Goal: Task Accomplishment & Management: Use online tool/utility

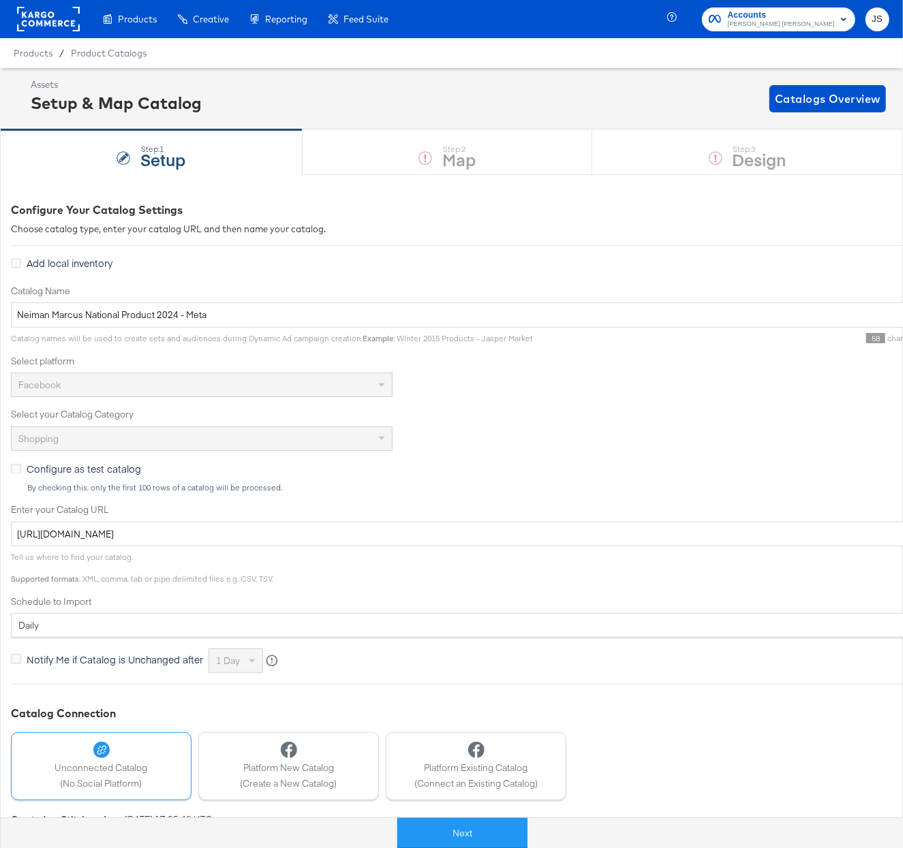
click at [37, 20] on rect at bounding box center [48, 19] width 63 height 25
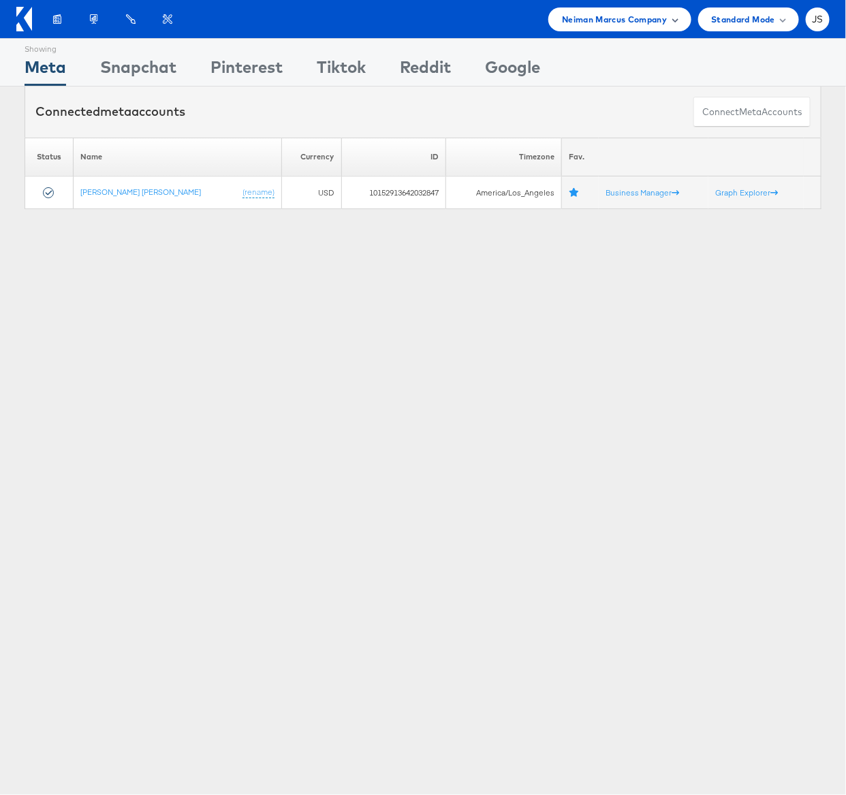
click at [613, 23] on span "Neiman Marcus Company" at bounding box center [614, 19] width 105 height 14
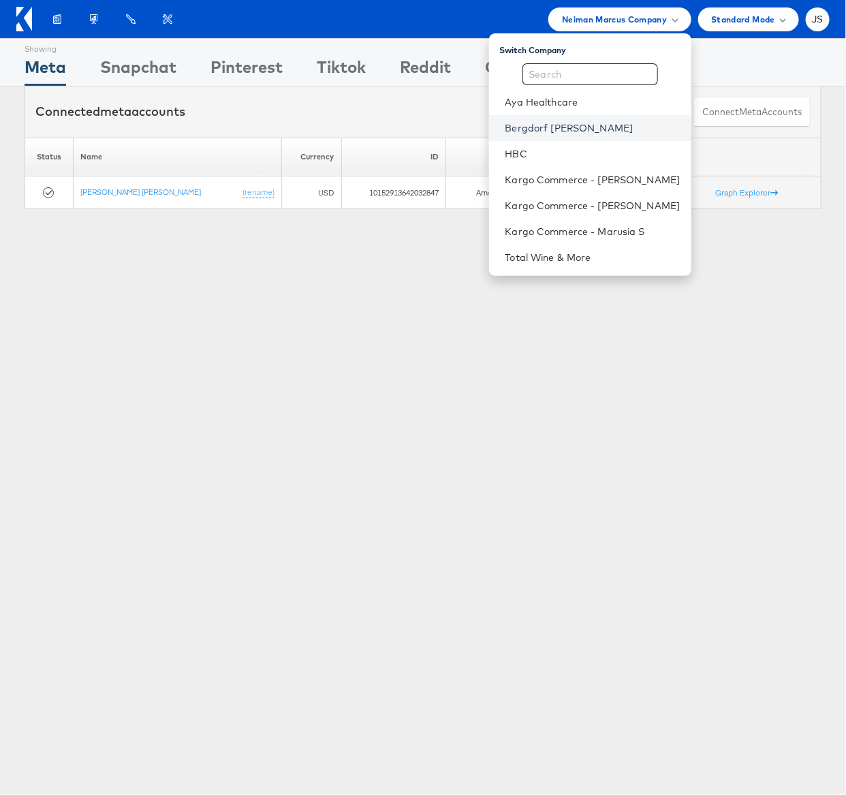
click at [565, 133] on link "Bergdorf Goodman" at bounding box center [593, 128] width 175 height 14
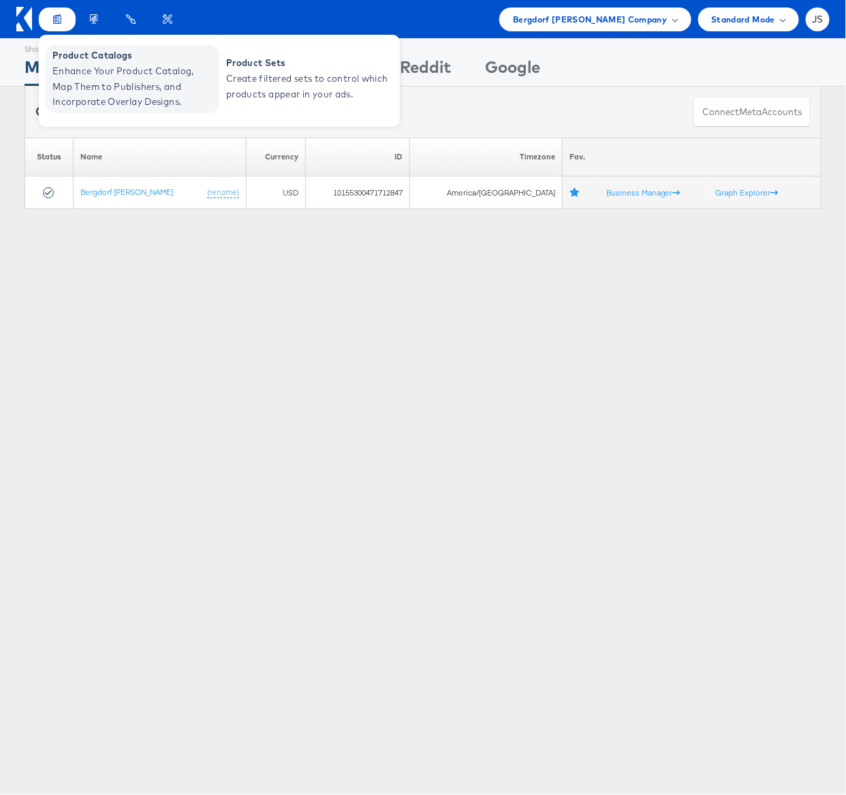
click at [85, 61] on span "Product Catalogs" at bounding box center [134, 56] width 164 height 16
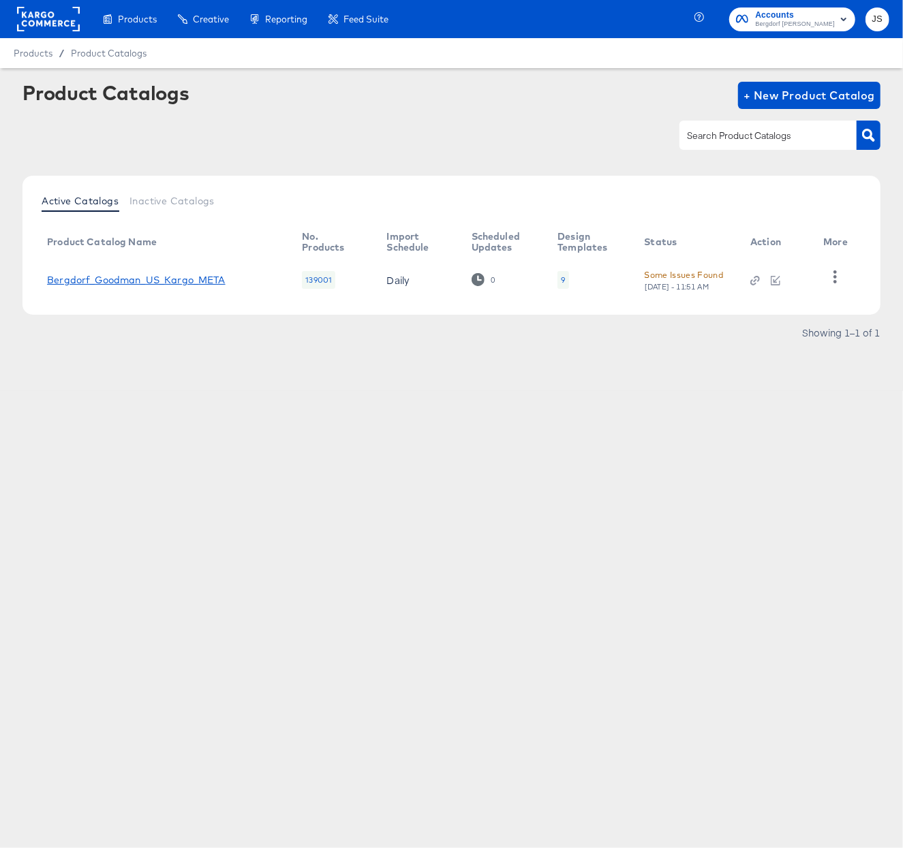
click at [182, 281] on link "Bergdorf_Goodman_US_Kargo_META" at bounding box center [136, 280] width 179 height 11
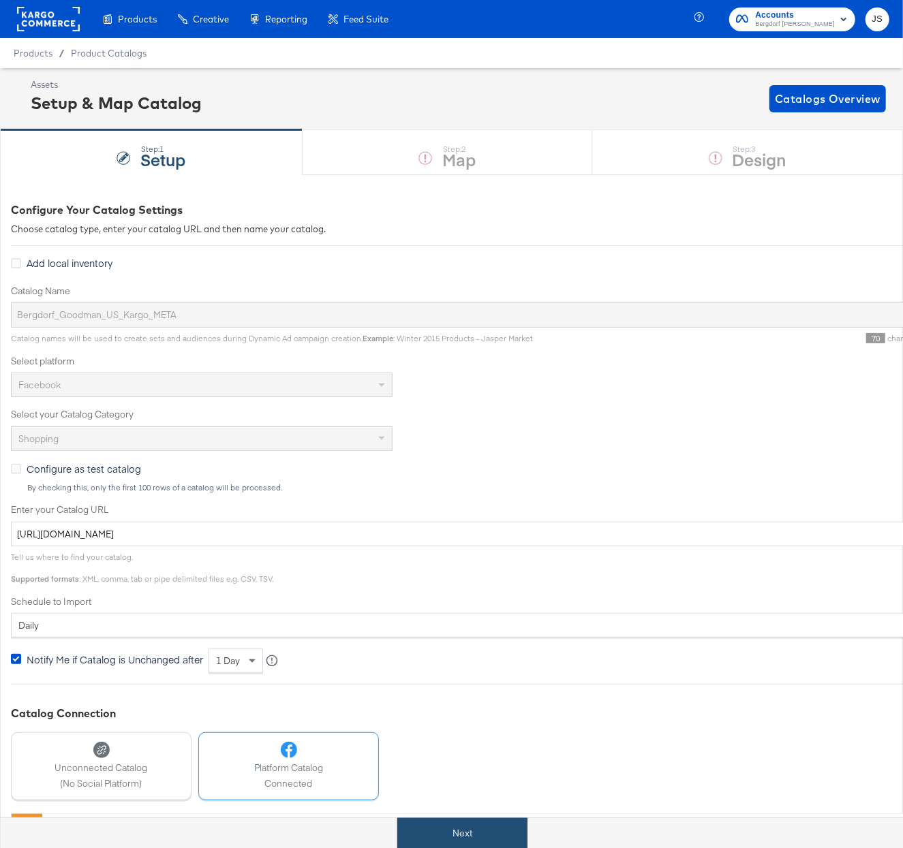
click at [466, 825] on button "Next" at bounding box center [462, 833] width 130 height 31
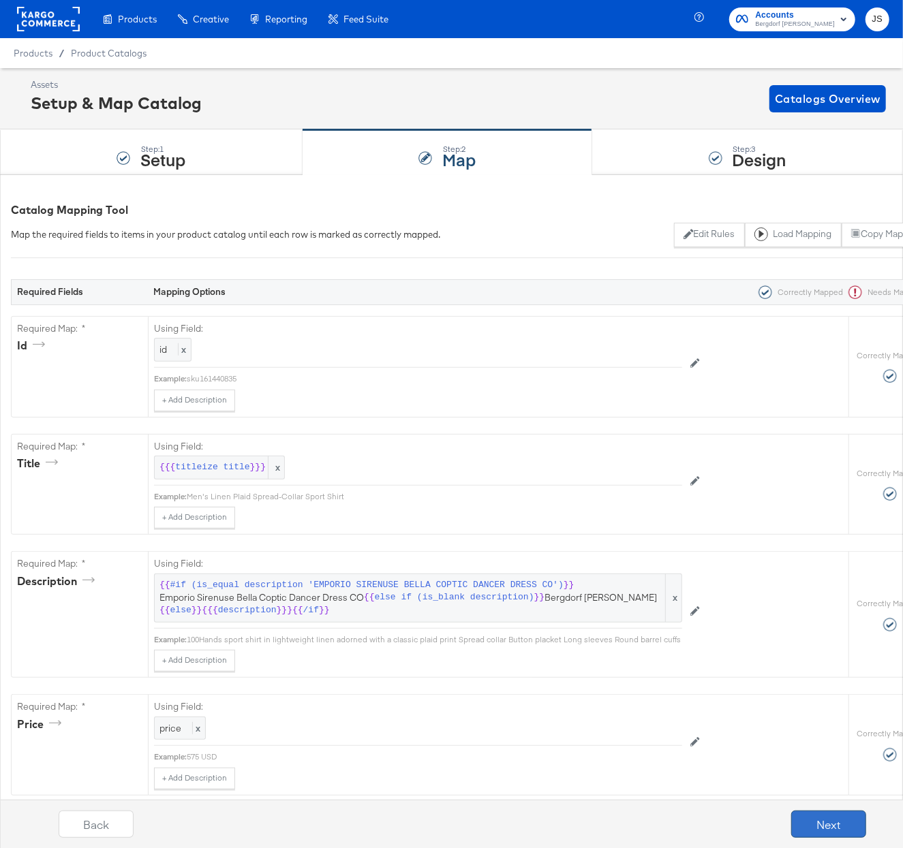
click at [833, 818] on button "Next" at bounding box center [828, 824] width 75 height 27
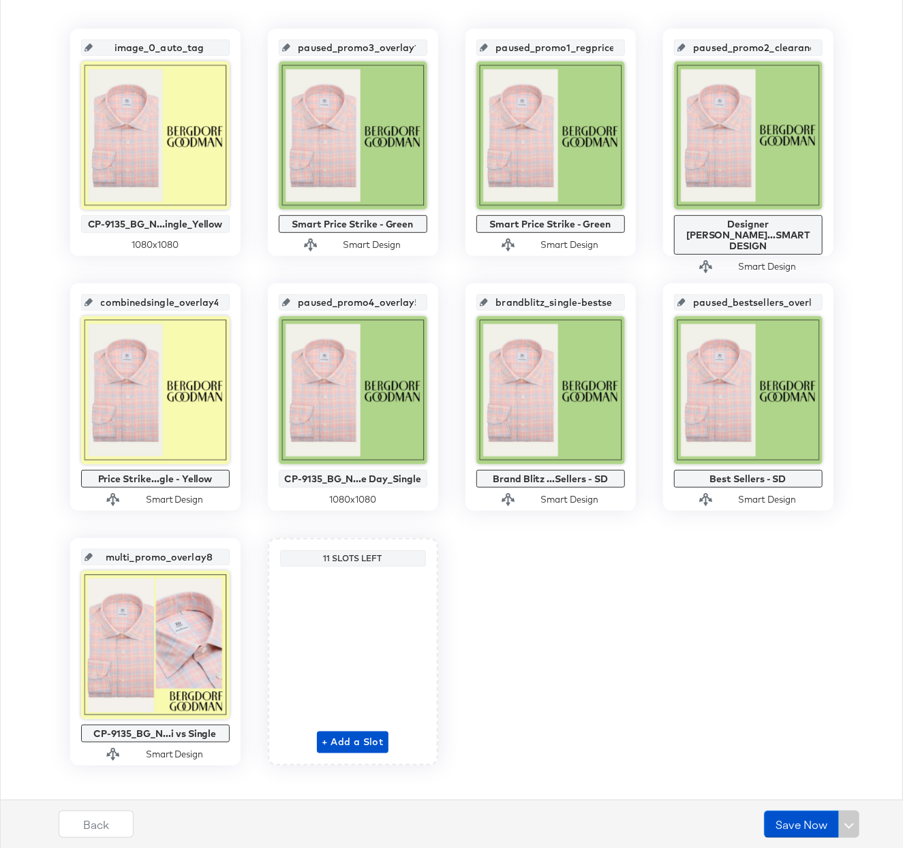
scroll to position [311, 0]
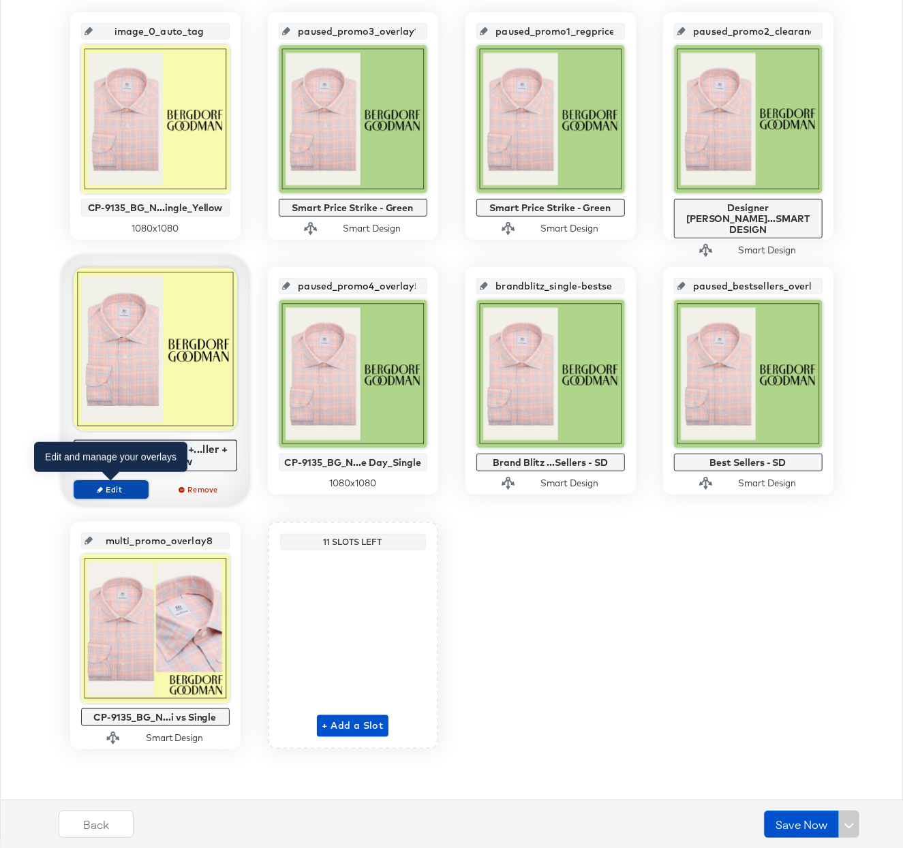
click at [121, 495] on span "Edit" at bounding box center [110, 490] width 63 height 10
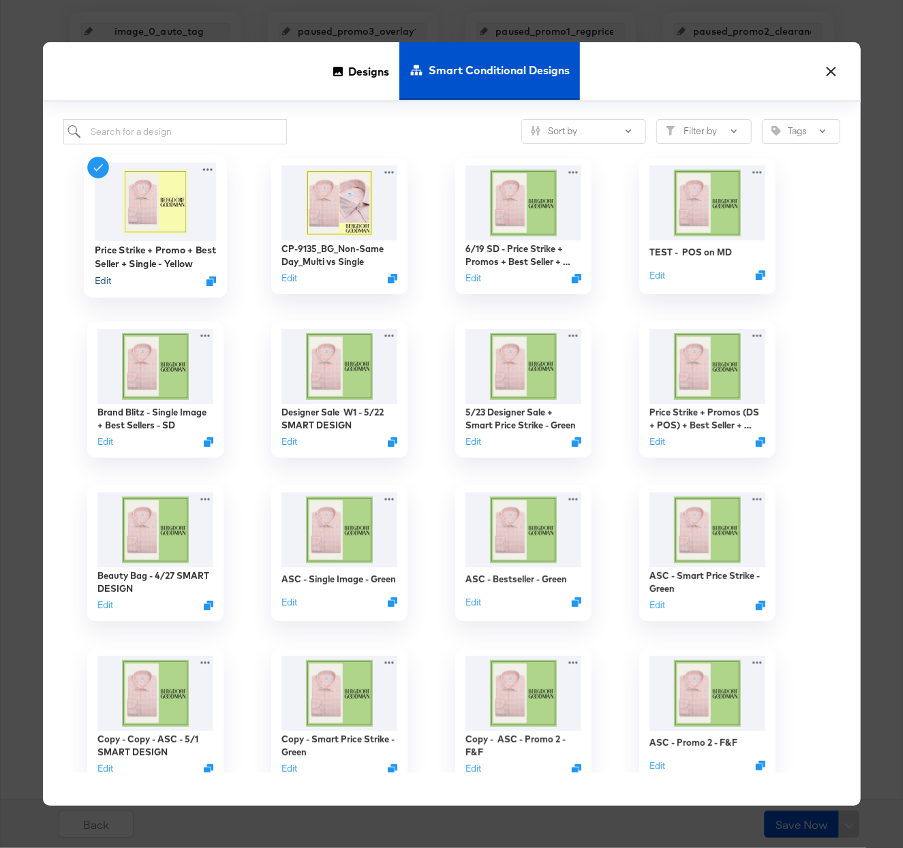
click at [104, 285] on button "Edit" at bounding box center [102, 281] width 16 height 13
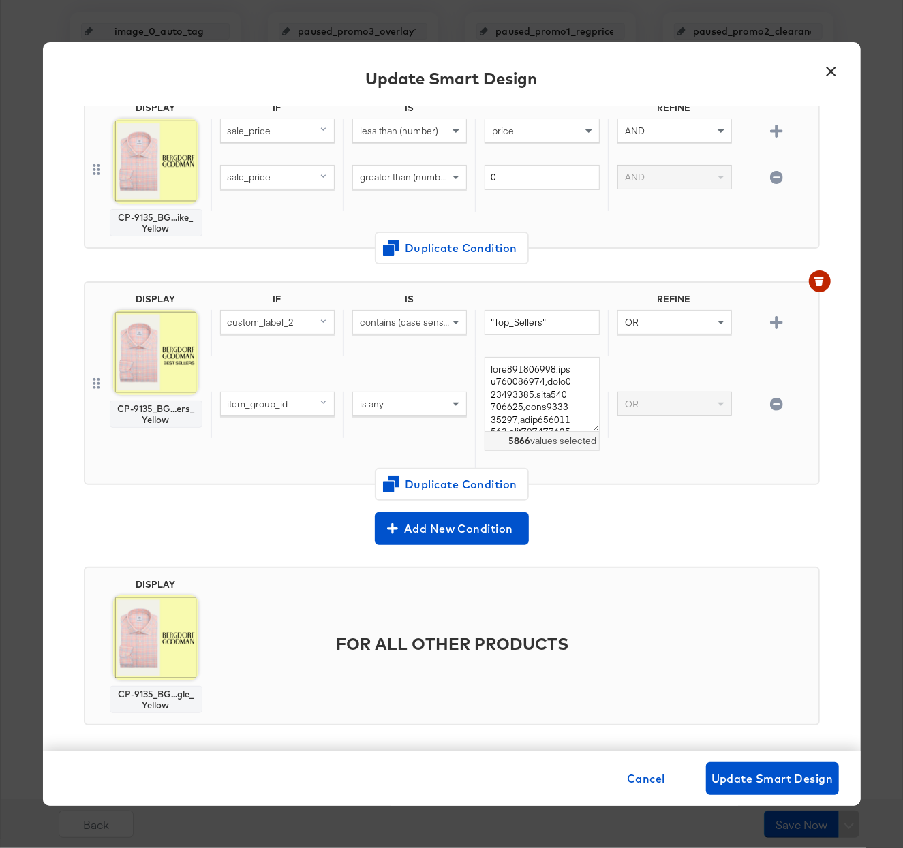
scroll to position [135, 0]
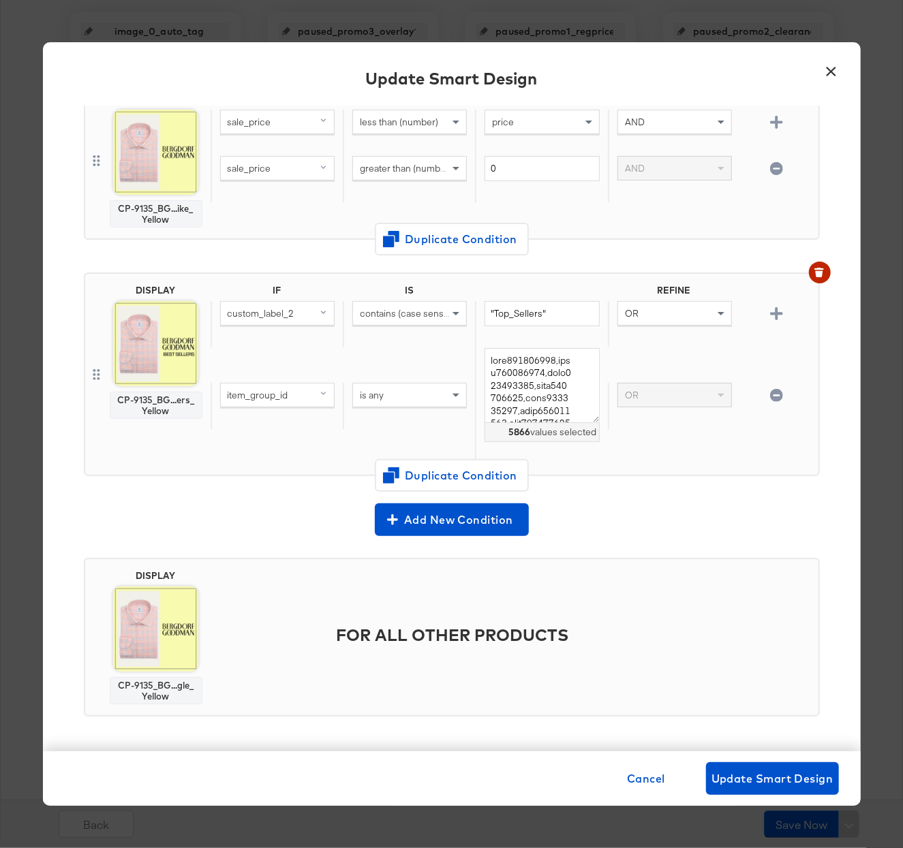
click at [298, 400] on div "item_group_id" at bounding box center [277, 395] width 113 height 23
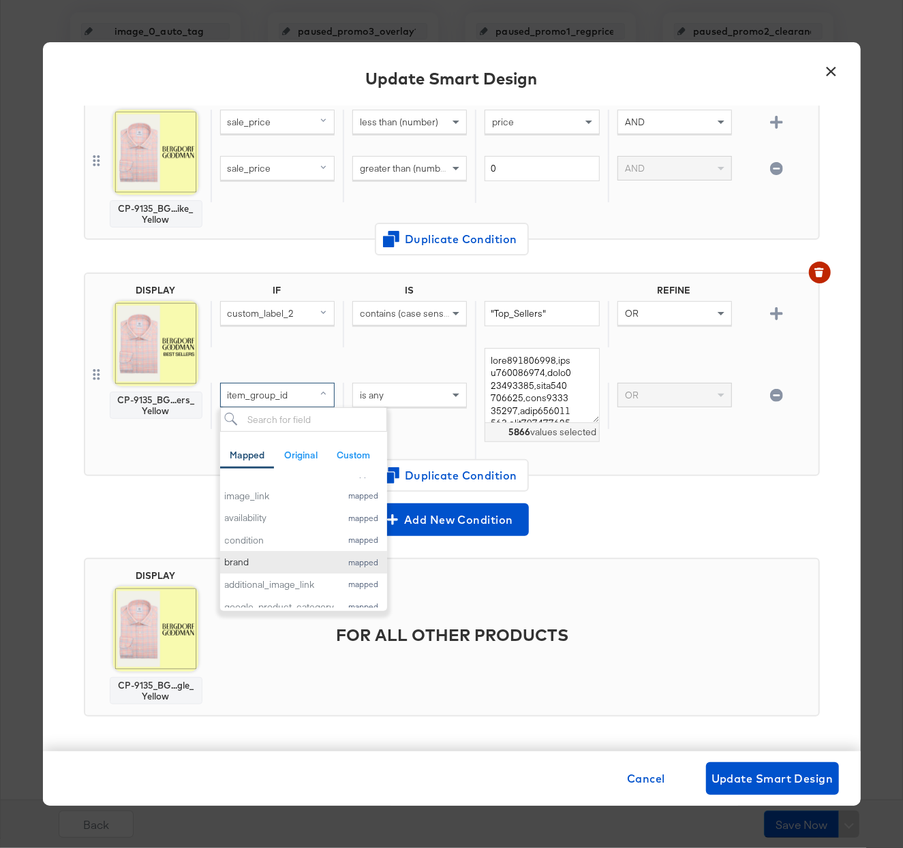
click at [265, 564] on div "brand" at bounding box center [280, 562] width 110 height 13
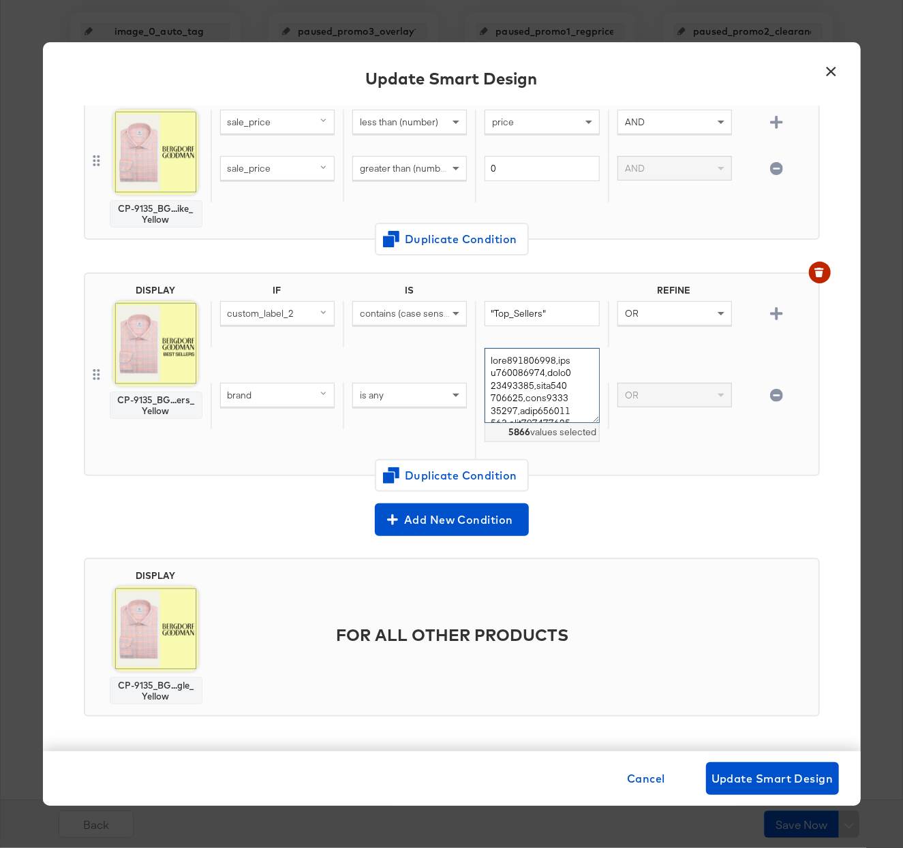
click at [553, 404] on textarea at bounding box center [542, 386] width 114 height 76
click at [550, 403] on textarea at bounding box center [542, 386] width 114 height 76
click at [550, 402] on textarea at bounding box center [542, 386] width 114 height 76
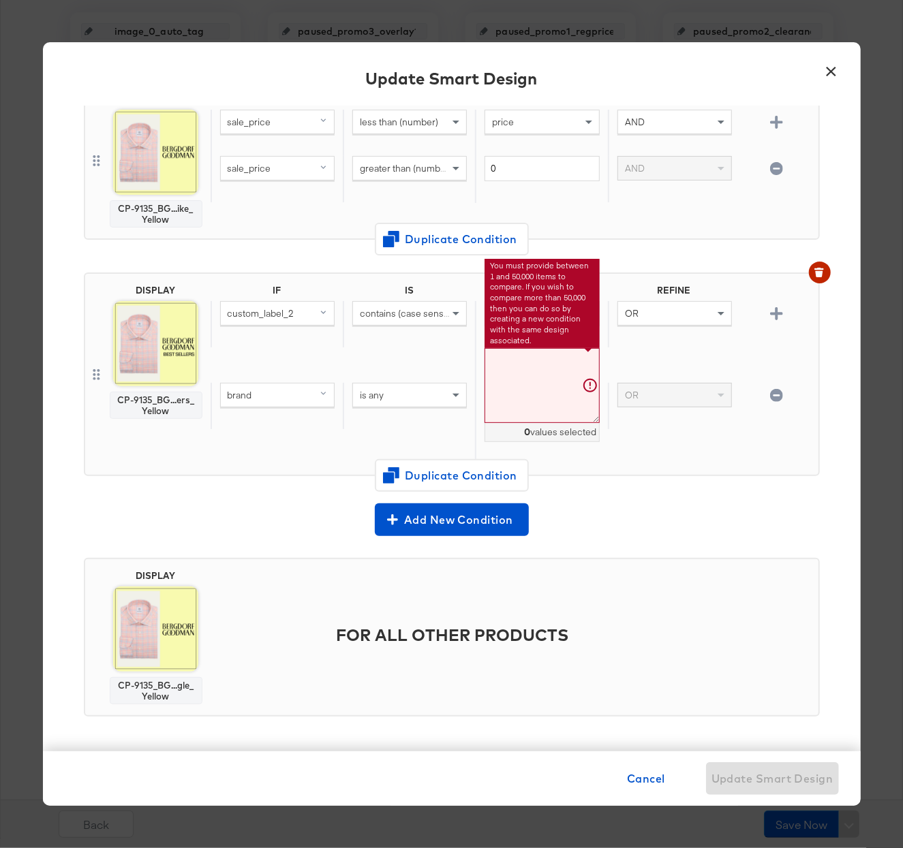
click at [728, 465] on div "DISPLAY CP-9135_BG...ers_Yellow IF IS REFINE custom_label_2 contains (case sens…" at bounding box center [452, 375] width 736 height 204
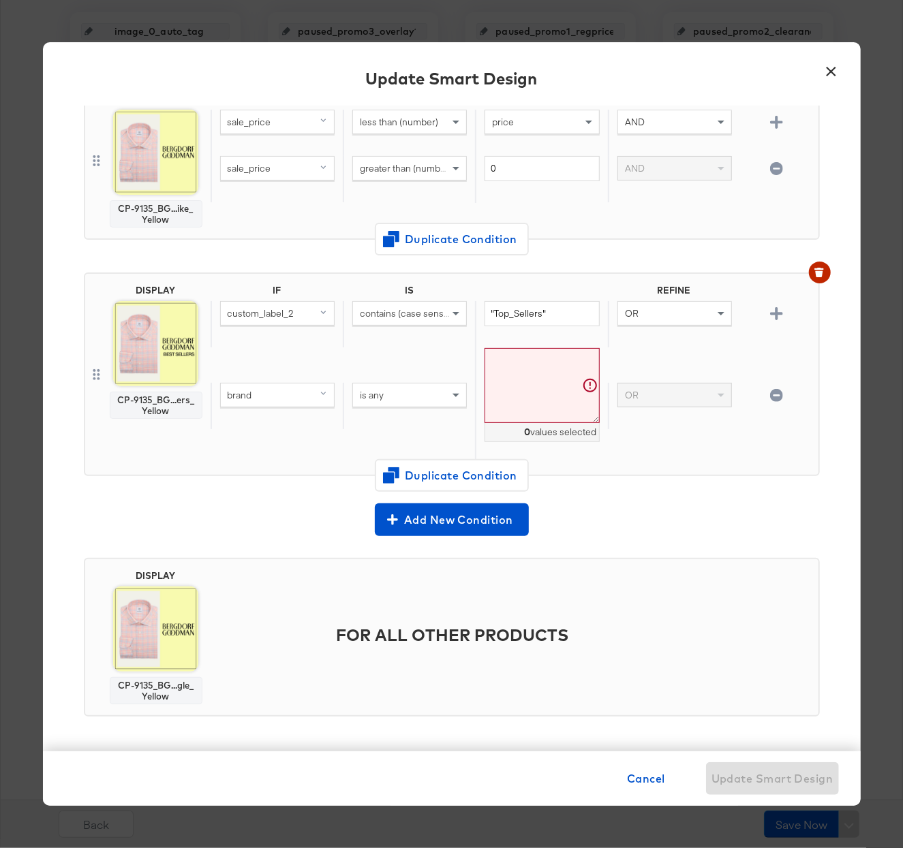
click at [399, 387] on div "is any" at bounding box center [409, 395] width 113 height 23
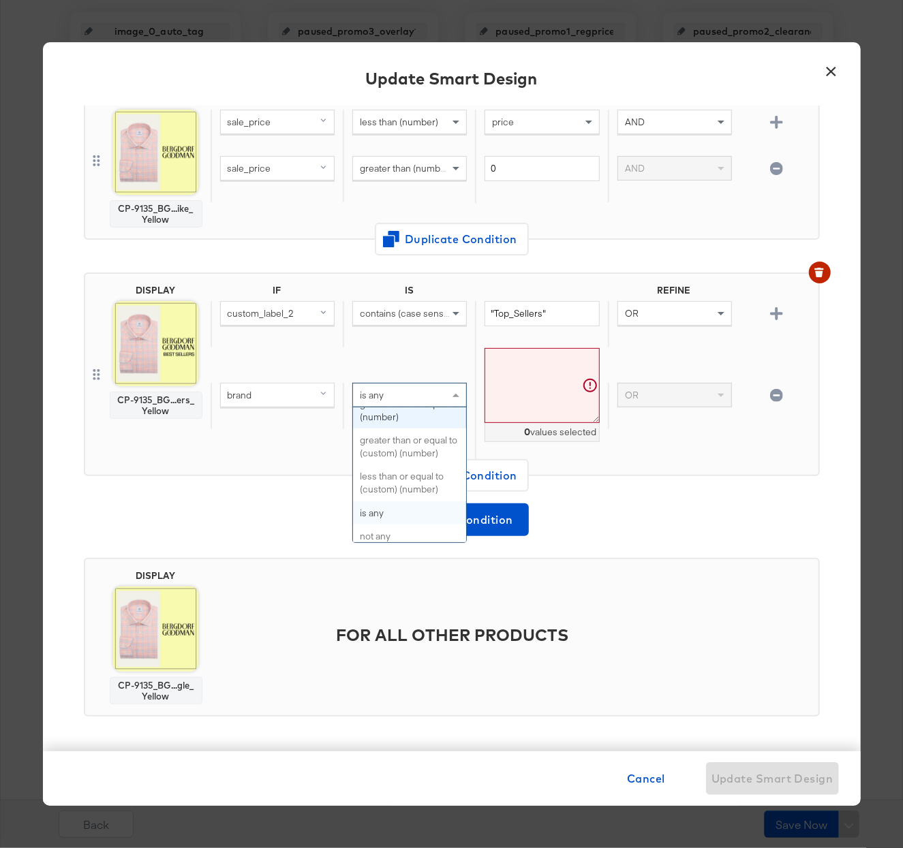
scroll to position [379, 0]
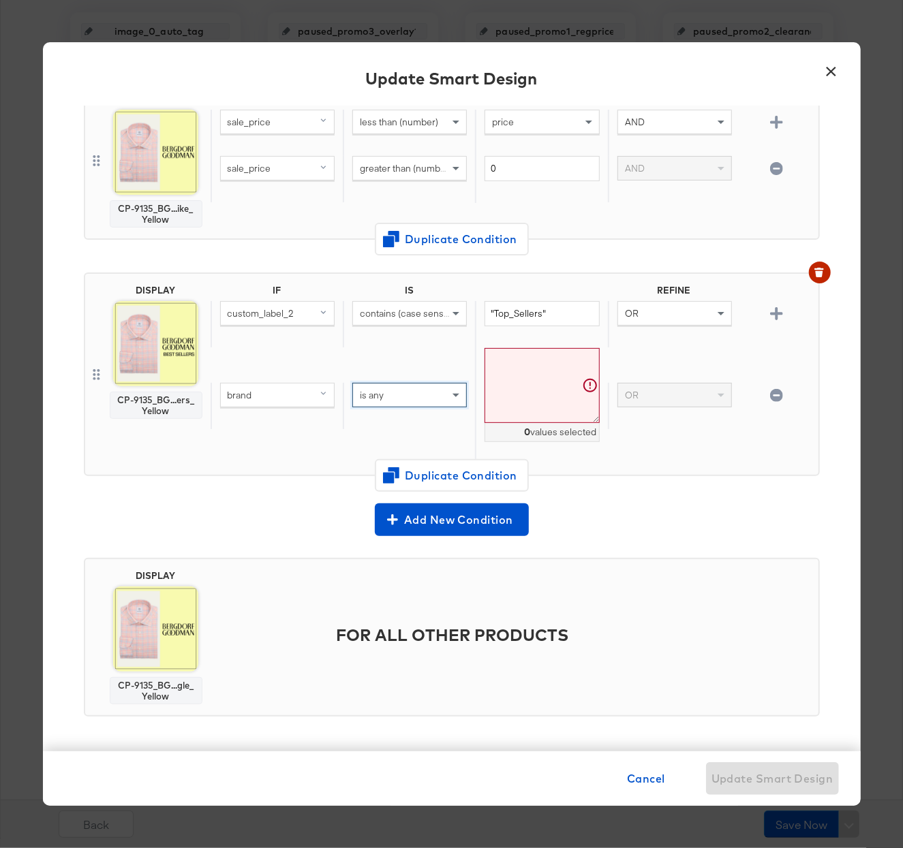
click at [512, 370] on textarea at bounding box center [542, 386] width 114 height 76
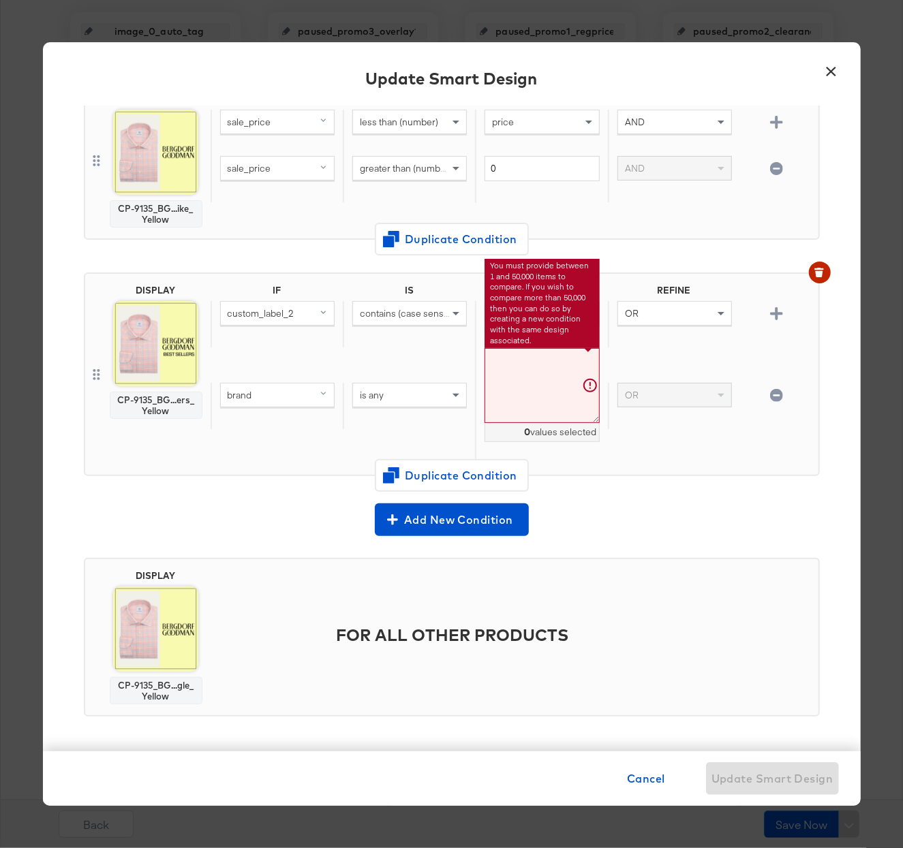
click at [310, 400] on div "brand" at bounding box center [277, 395] width 113 height 23
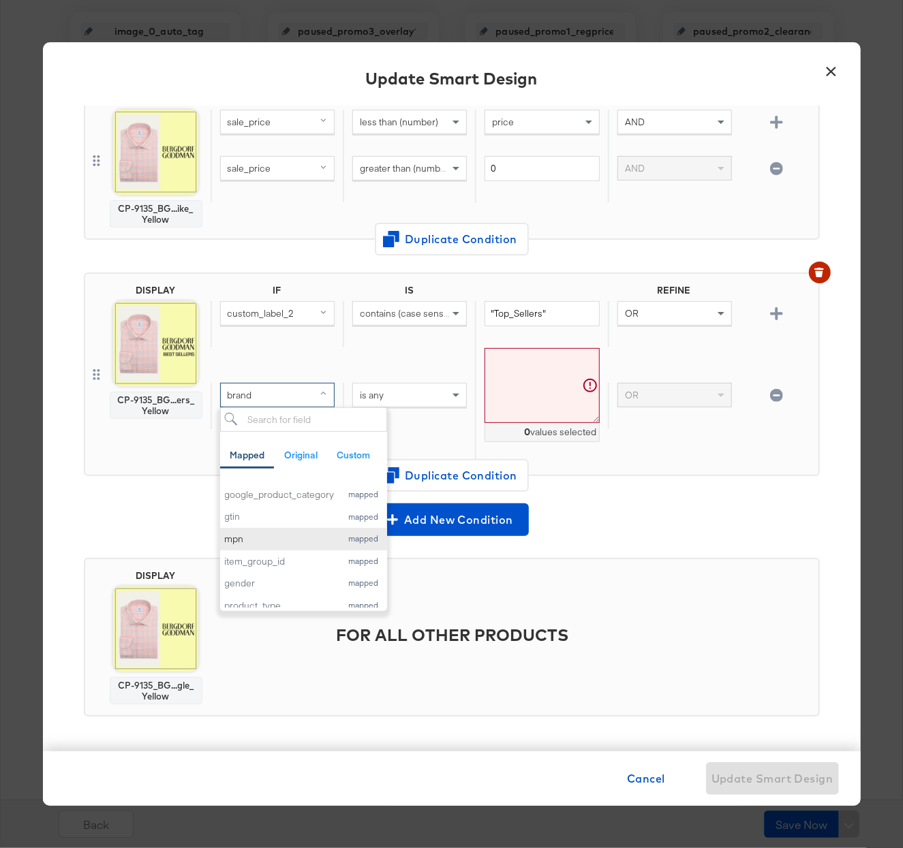
scroll to position [0, 0]
click at [427, 421] on div "is any" at bounding box center [409, 406] width 132 height 46
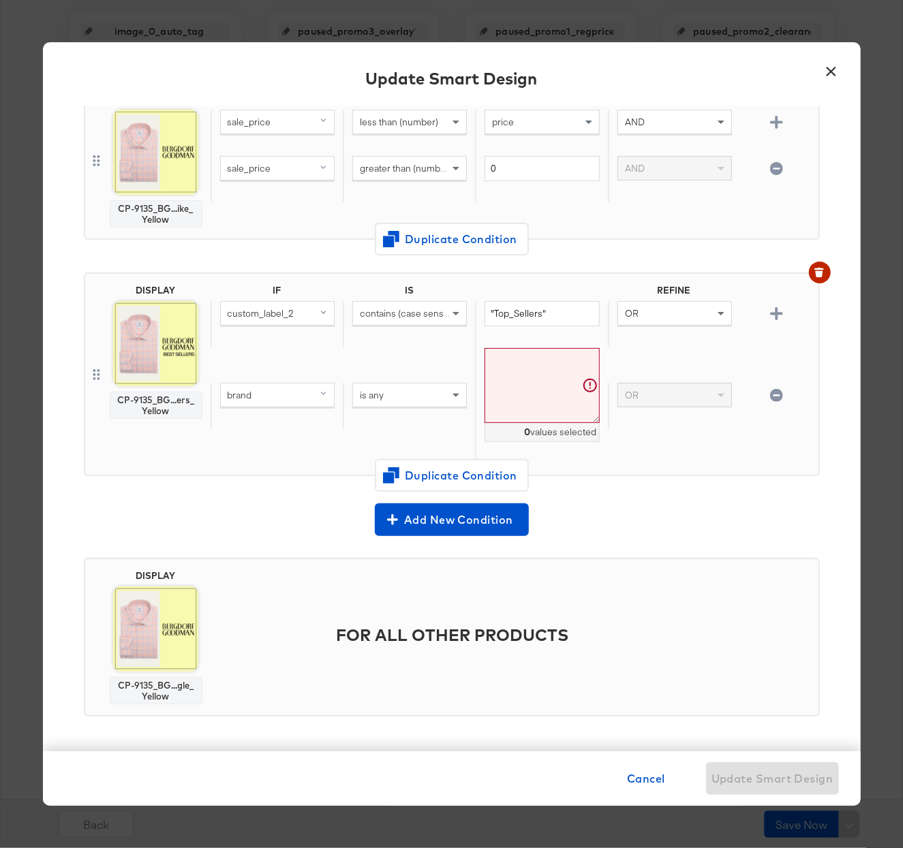
click at [532, 377] on textarea at bounding box center [542, 386] width 114 height 76
click at [777, 396] on icon "button" at bounding box center [776, 395] width 13 height 13
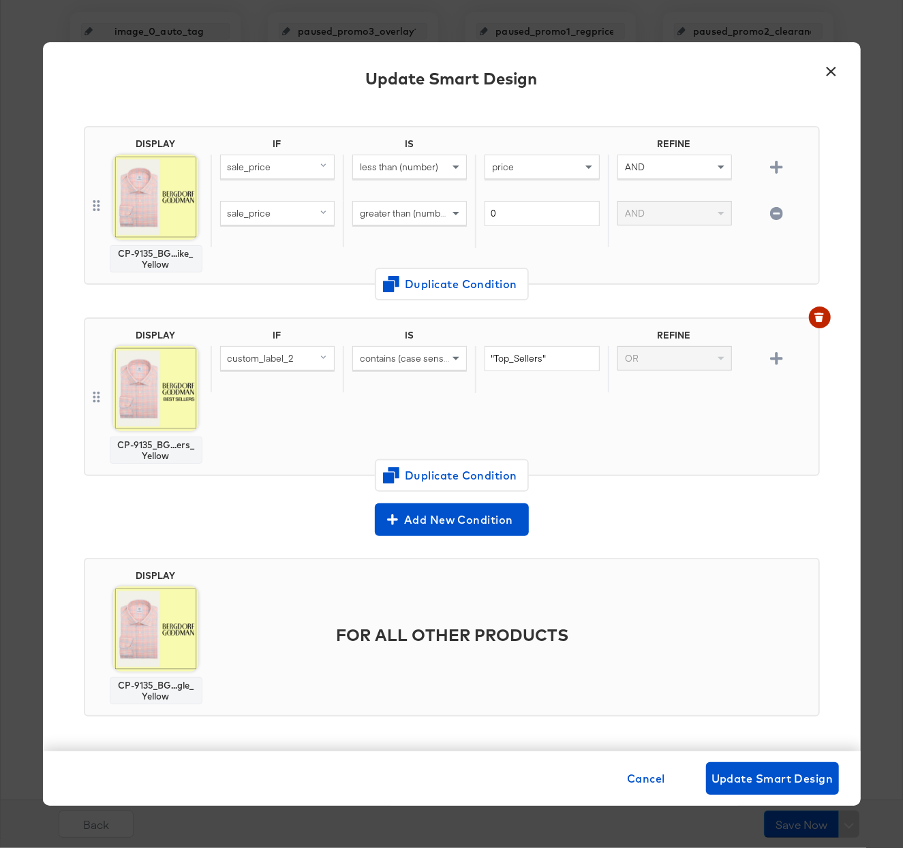
click at [778, 364] on icon "button" at bounding box center [776, 358] width 13 height 13
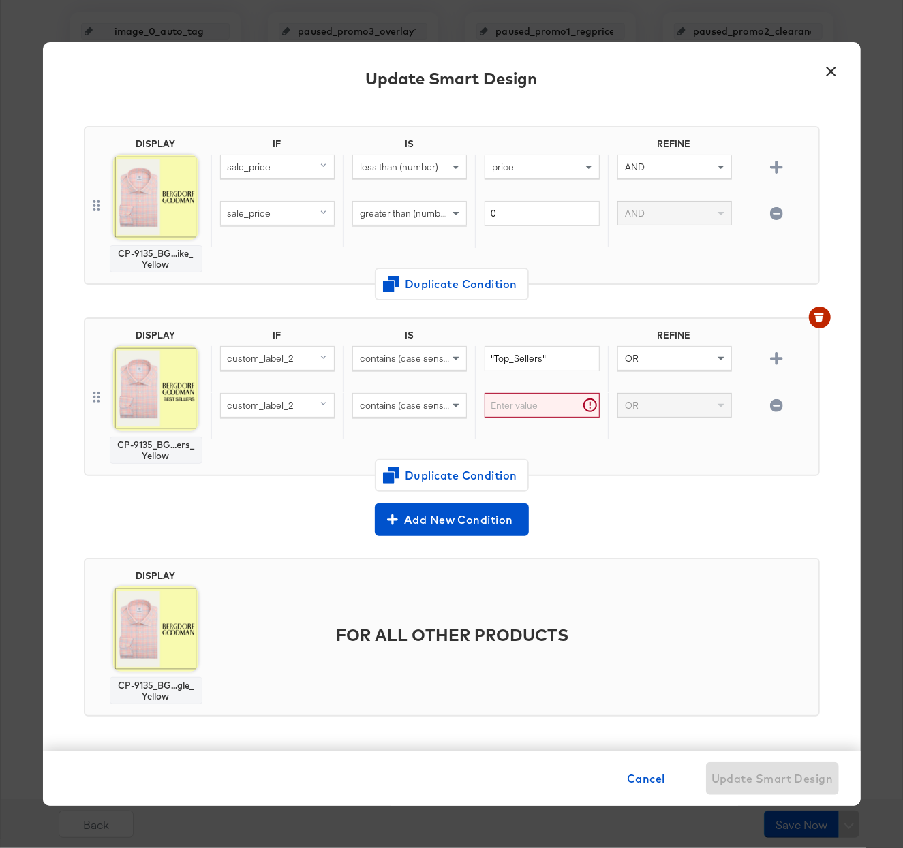
click at [318, 418] on div "custom_label_2" at bounding box center [277, 416] width 132 height 46
click at [318, 390] on div "custom_label_2" at bounding box center [277, 369] width 132 height 46
click at [317, 408] on span at bounding box center [325, 405] width 17 height 23
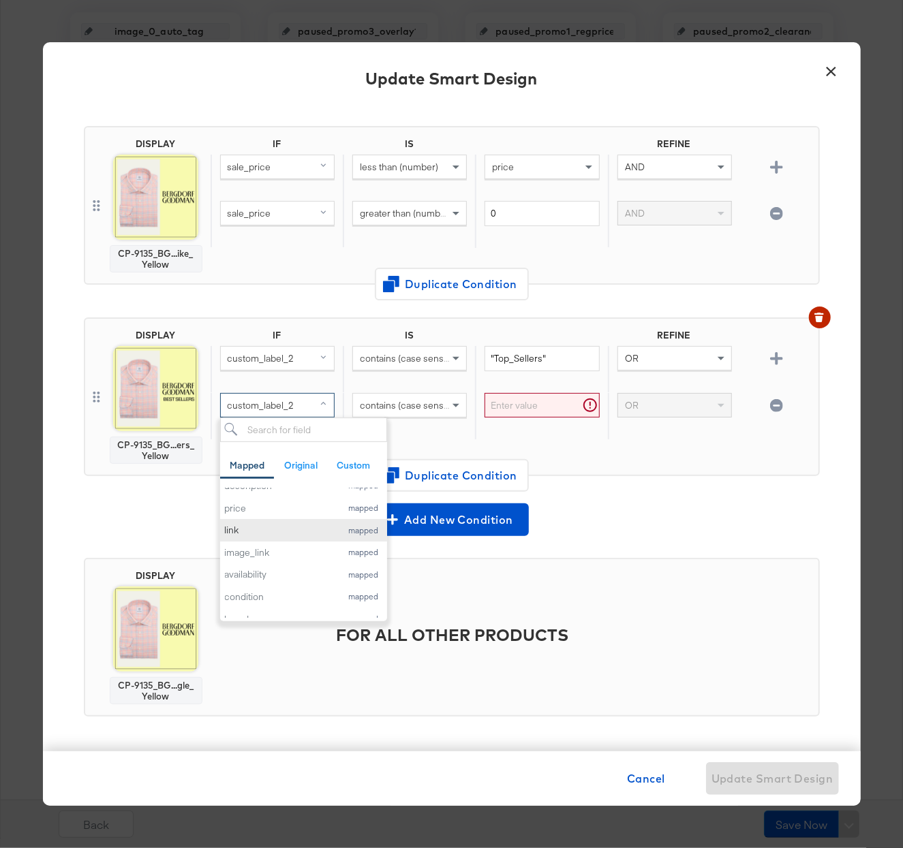
scroll to position [95, 0]
click at [273, 587] on div "brand" at bounding box center [280, 582] width 110 height 13
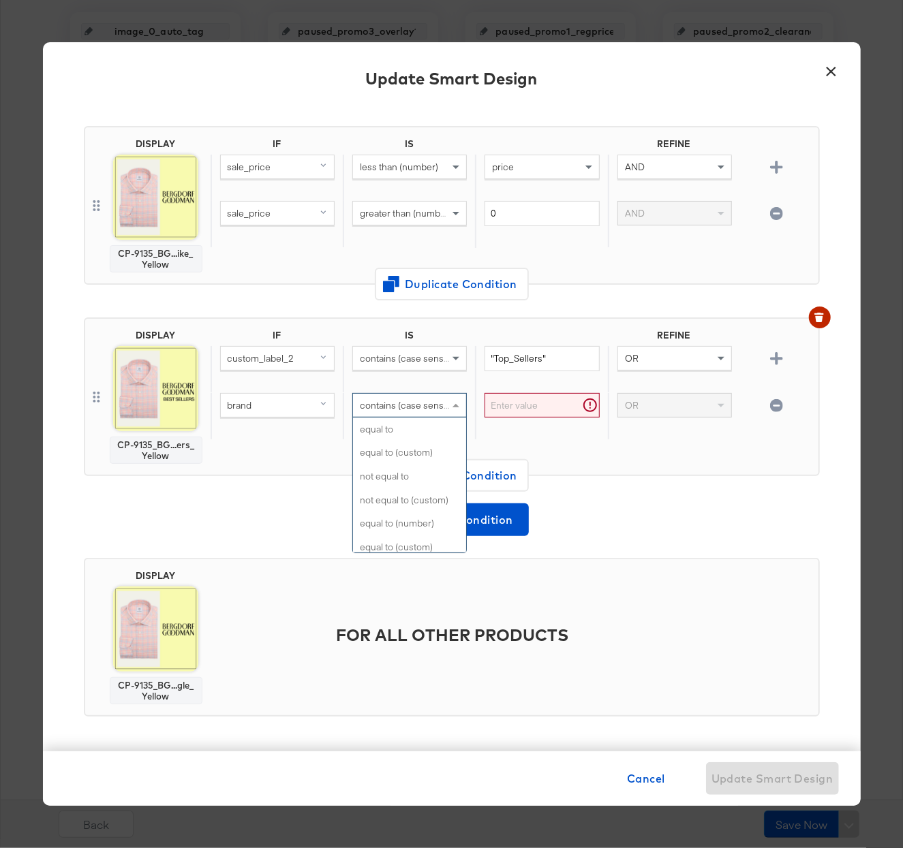
click at [425, 397] on div "contains (case sensitive)" at bounding box center [409, 405] width 113 height 23
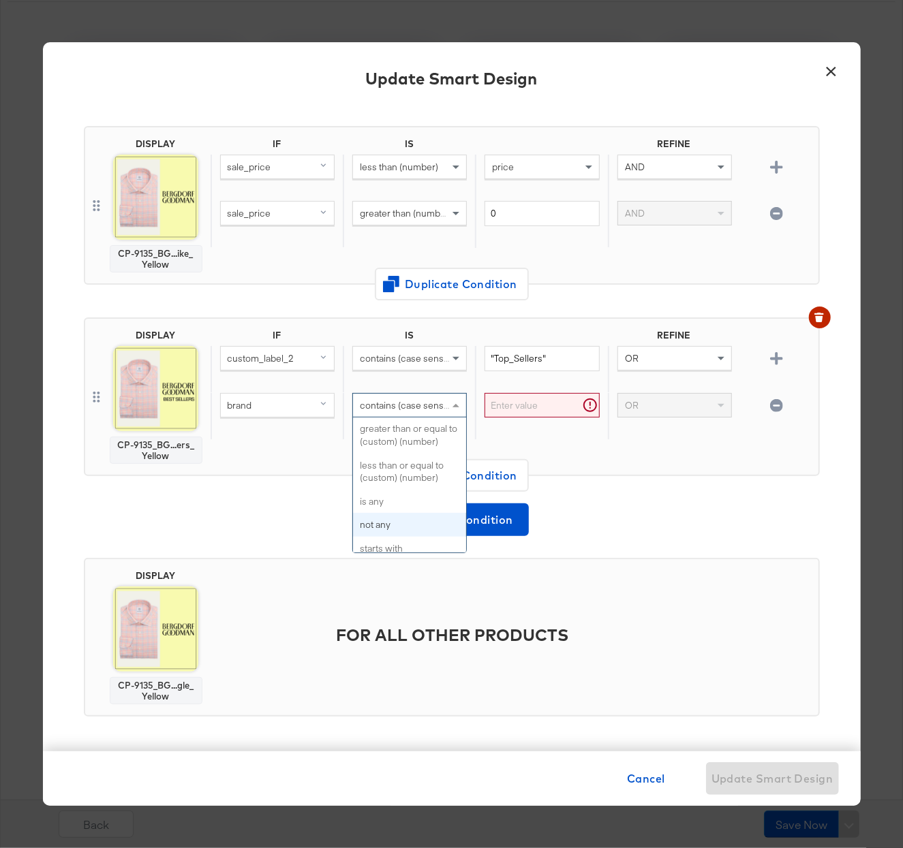
scroll to position [341, 0]
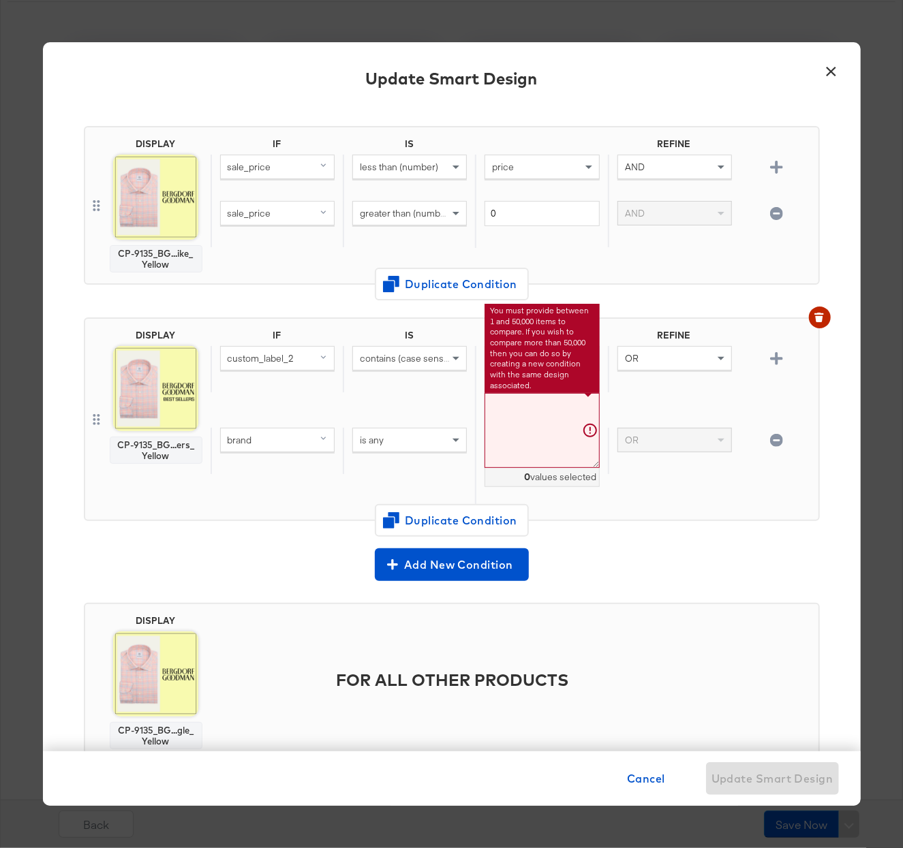
click at [553, 440] on textarea at bounding box center [542, 431] width 114 height 76
paste textarea "[PERSON_NAME] [PERSON_NAME] Balenciaga Bottega Veneta [PERSON_NAME] [PERSON_NAM…"
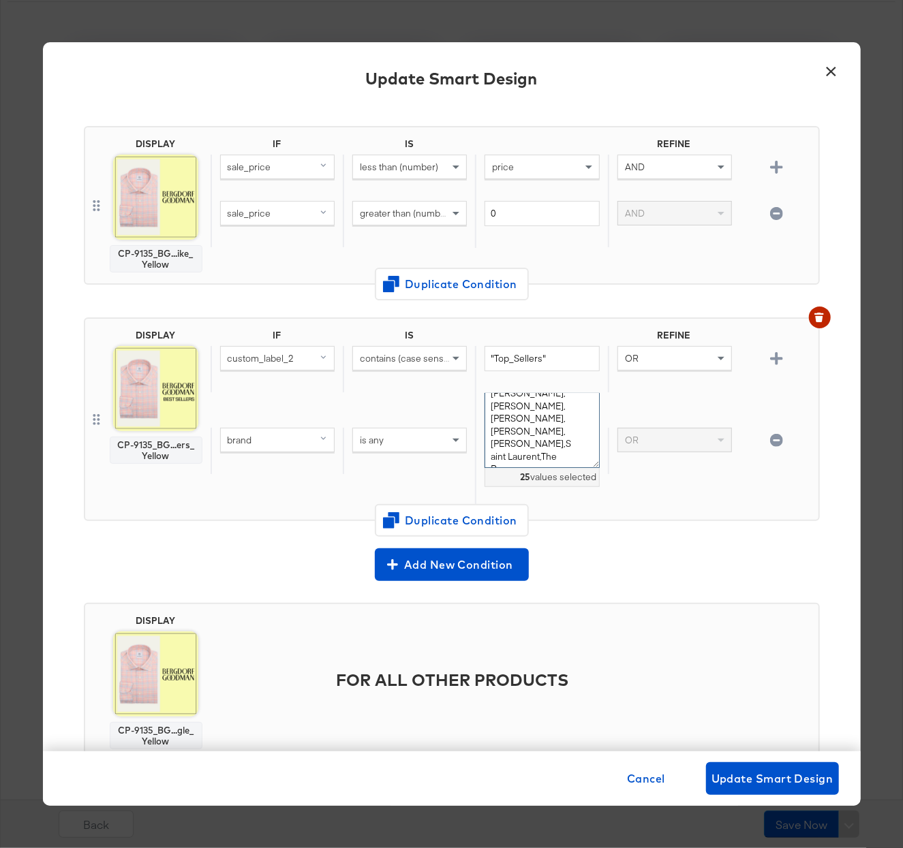
type textarea "[PERSON_NAME],[PERSON_NAME],Balenciaga,Bottega Veneta,[PERSON_NAME],[PERSON_NAM…"
click at [673, 502] on div "brand is any [PERSON_NAME],[PERSON_NAME],Balenciaga,Bottega Veneta,[PERSON_NAME…" at bounding box center [512, 451] width 602 height 116
click at [686, 563] on div "Add New Condition" at bounding box center [452, 565] width 736 height 33
click at [428, 446] on div "is any" at bounding box center [409, 440] width 113 height 23
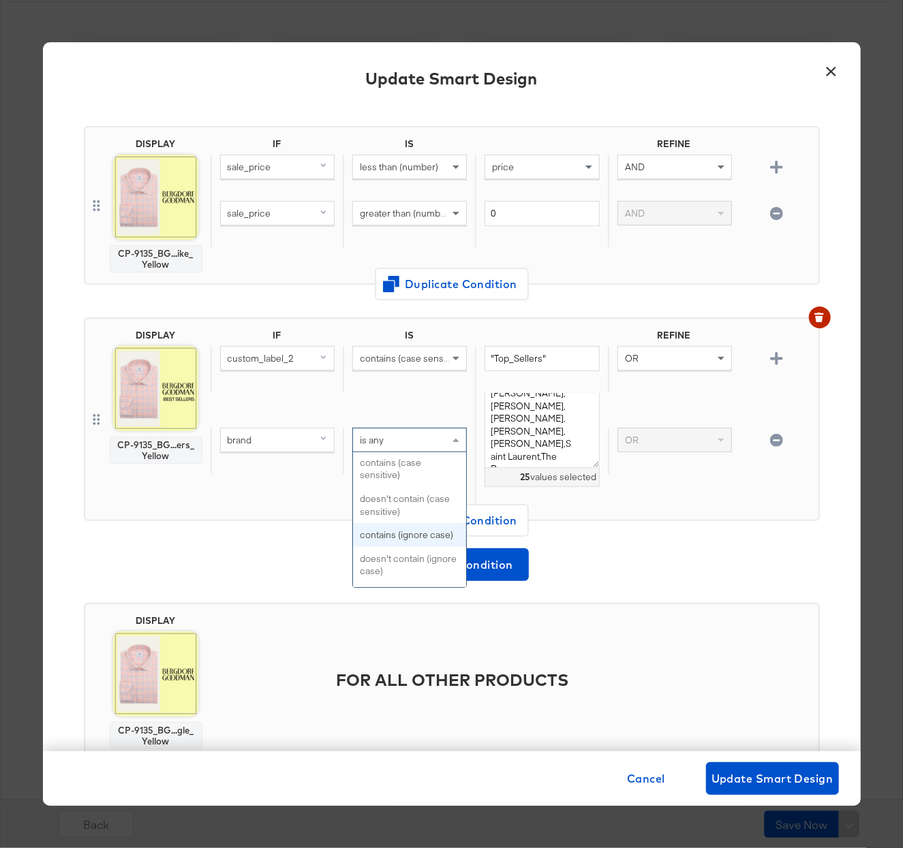
scroll to position [533, 0]
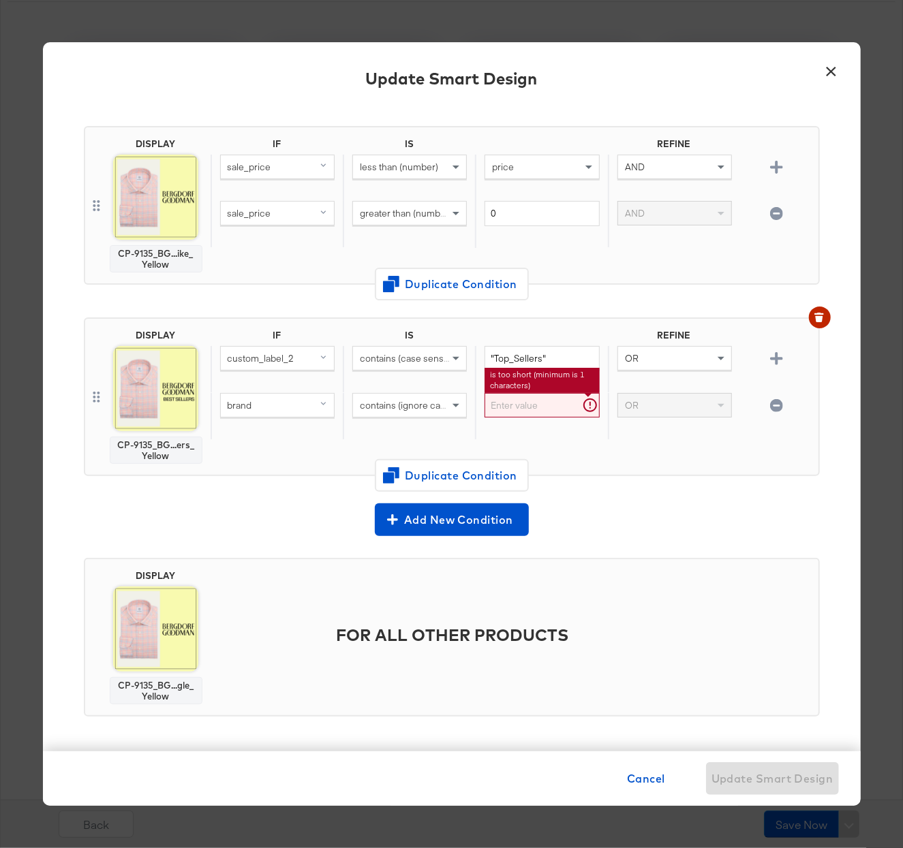
click at [536, 418] on input "text" at bounding box center [542, 405] width 114 height 25
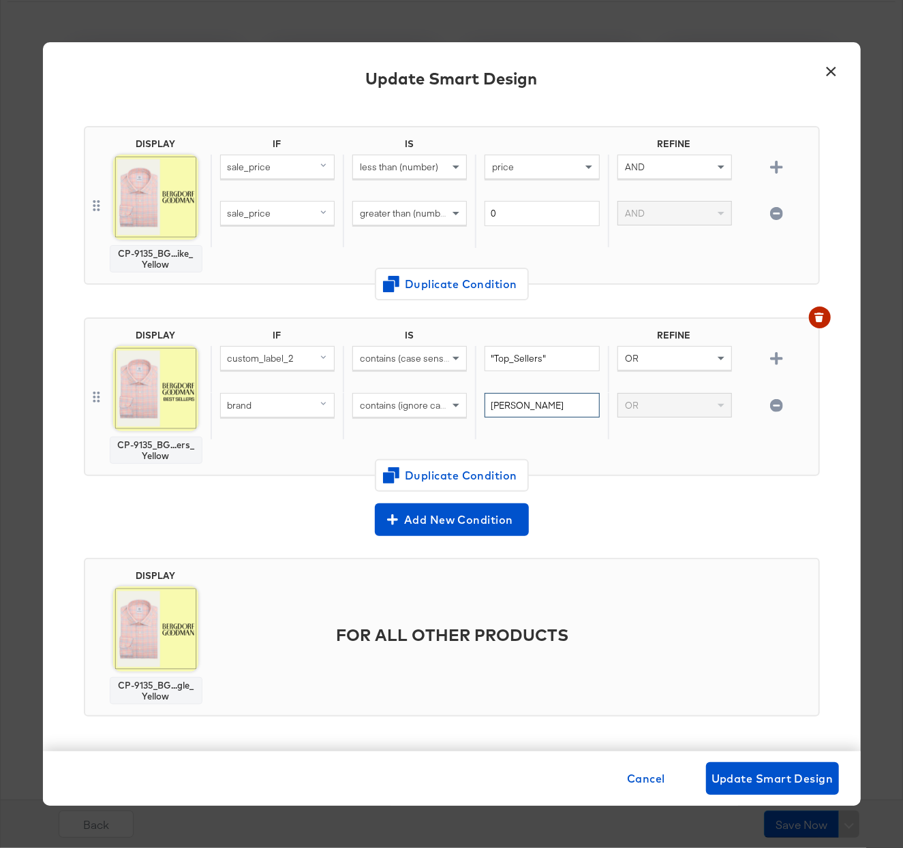
click at [531, 406] on input "[PERSON_NAME]" at bounding box center [542, 405] width 114 height 25
paste input "[PERSON_NAME] [PERSON_NAME] Balenciaga Bottega Veneta [PERSON_NAME] [PERSON_NAM…"
type input "[PERSON_NAME] [PERSON_NAME] Balenciaga Bottega Veneta [PERSON_NAME] [PERSON_NAM…"
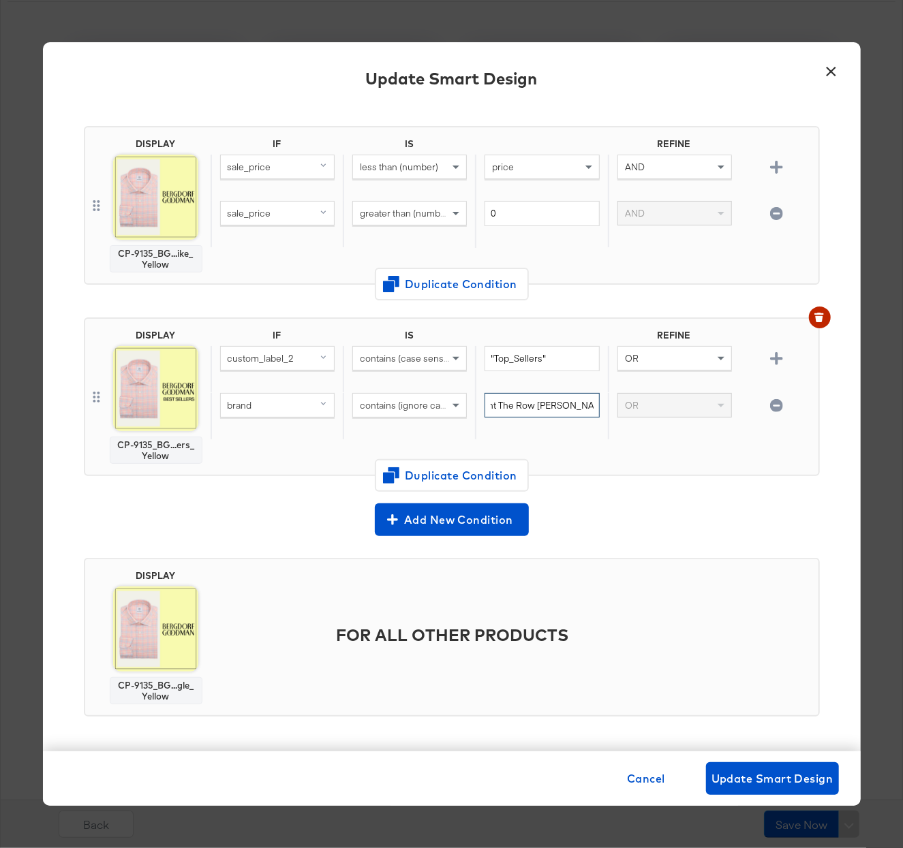
scroll to position [0, 1168]
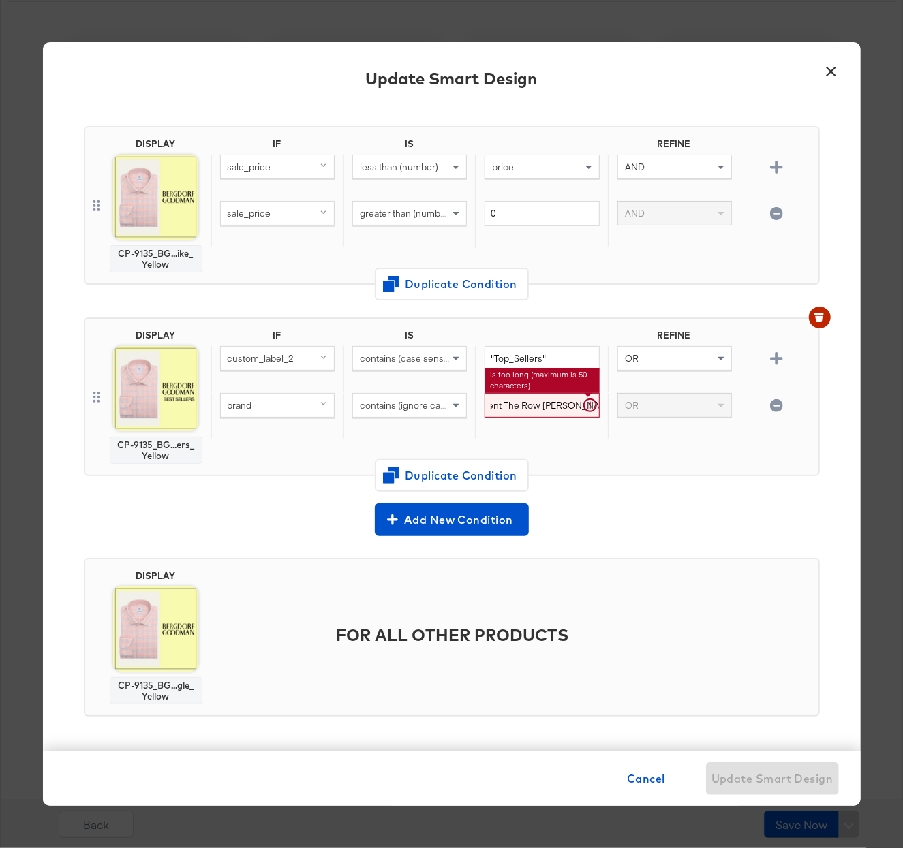
click at [536, 406] on input "[PERSON_NAME] [PERSON_NAME] Balenciaga Bottega Veneta [PERSON_NAME] [PERSON_NAM…" at bounding box center [542, 405] width 114 height 25
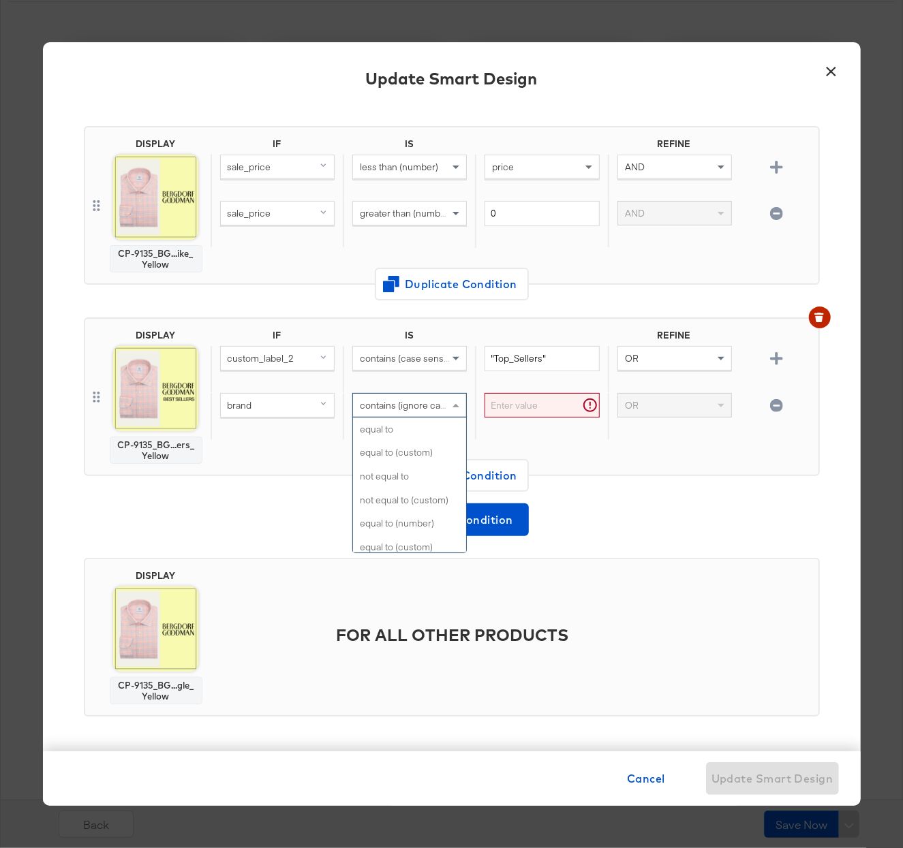
click at [388, 412] on div "contains (ignore case)" at bounding box center [409, 405] width 113 height 23
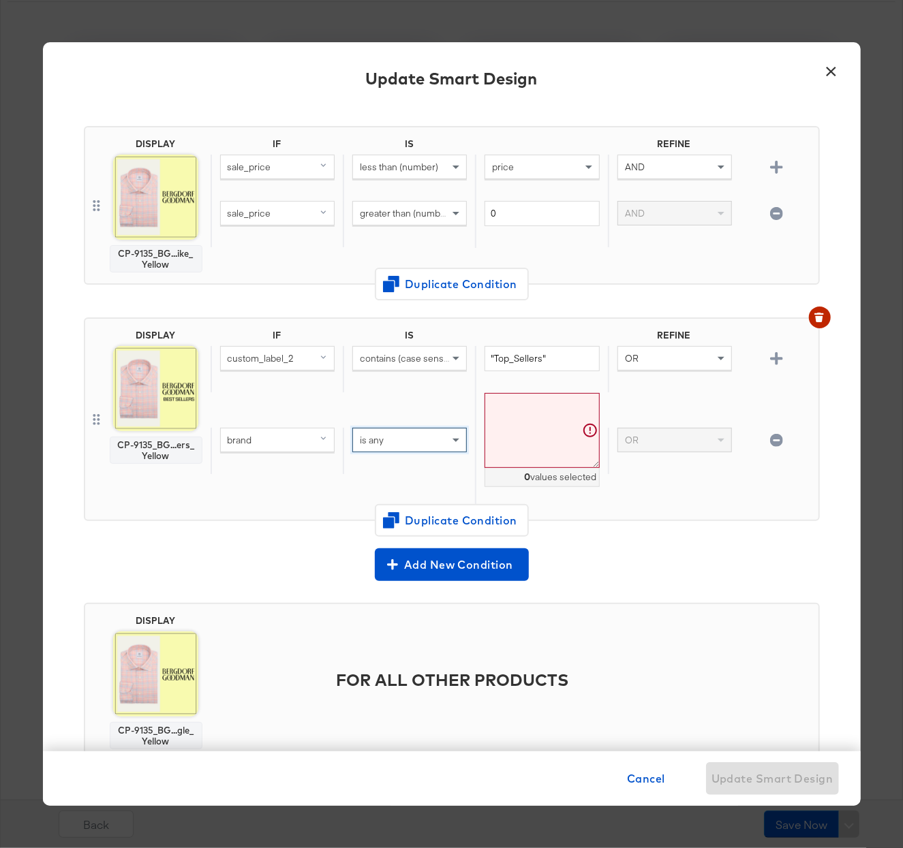
click at [527, 423] on textarea at bounding box center [542, 431] width 114 height 76
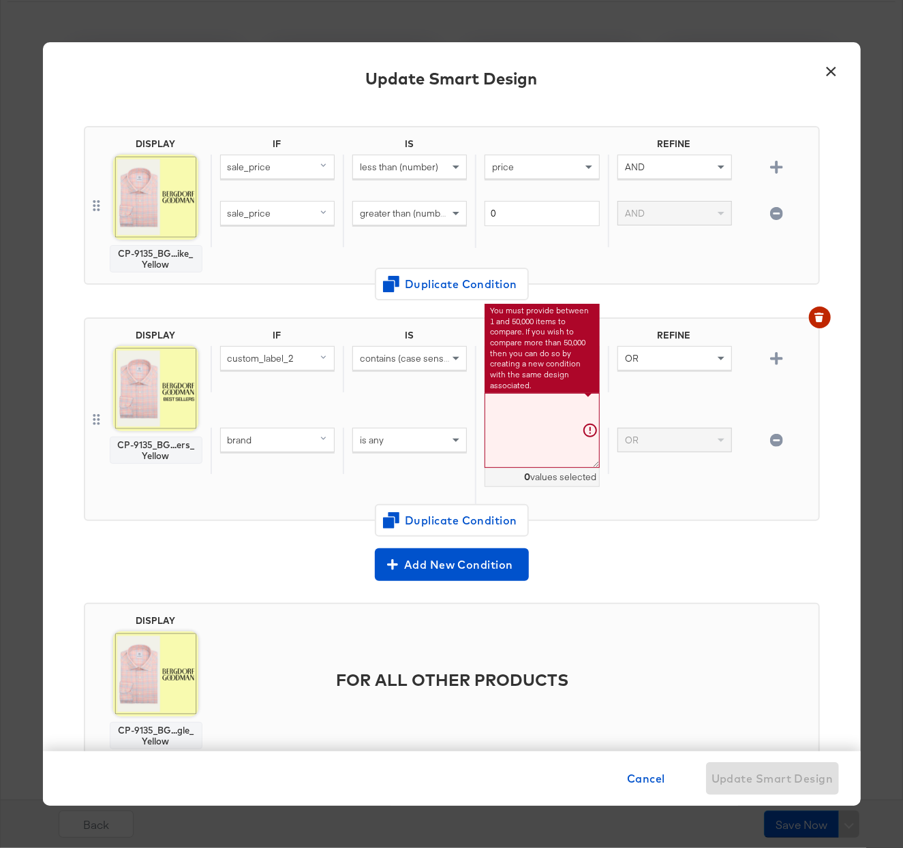
paste textarea "[PERSON_NAME] [PERSON_NAME] Balenciaga Bottega Veneta [PERSON_NAME] [PERSON_NAM…"
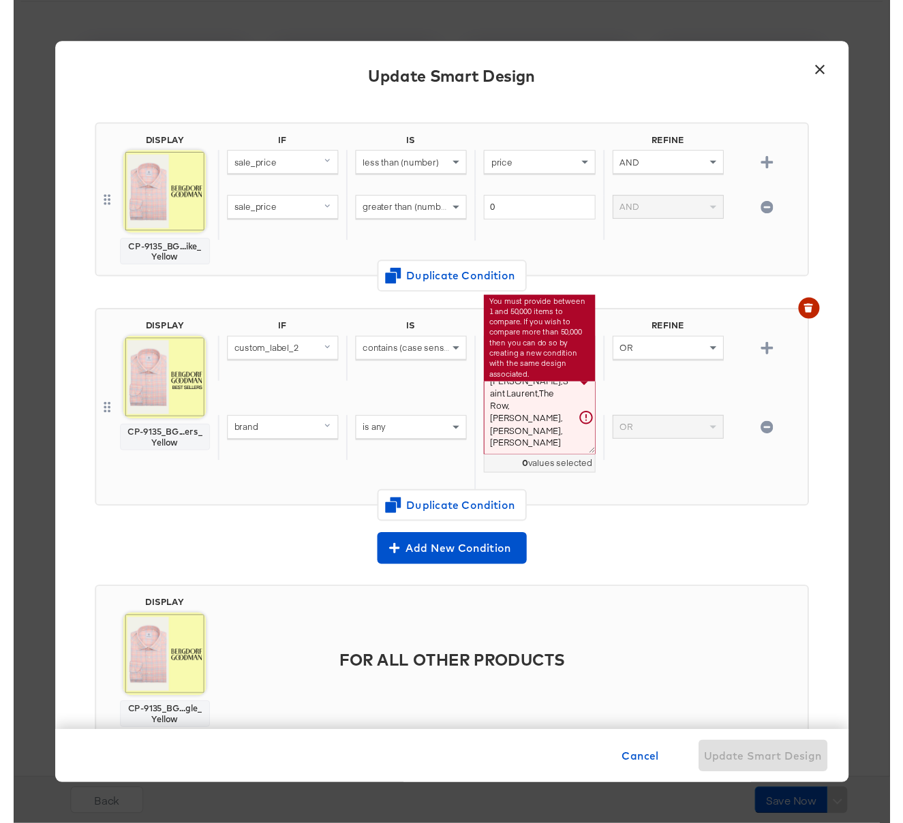
scroll to position [202, 0]
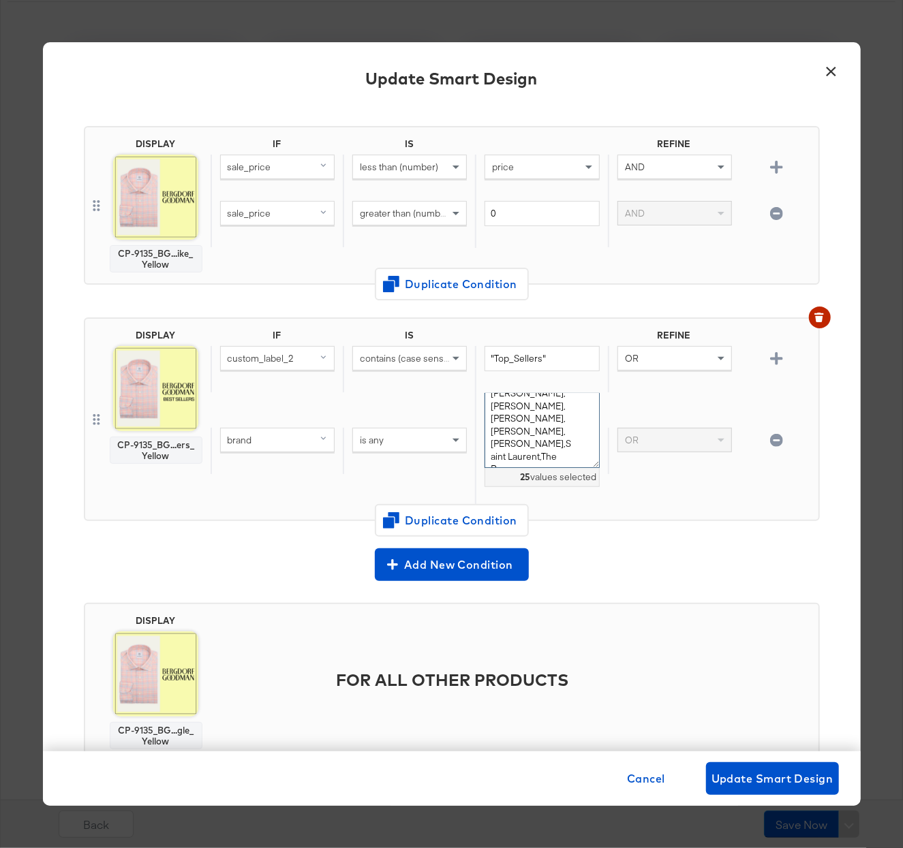
type textarea "[PERSON_NAME],[PERSON_NAME],Balenciaga,Bottega Veneta,[PERSON_NAME],[PERSON_NAM…"
click at [675, 492] on div "brand is any [PERSON_NAME],[PERSON_NAME],Balenciaga,Bottega Veneta,[PERSON_NAME…" at bounding box center [512, 451] width 602 height 116
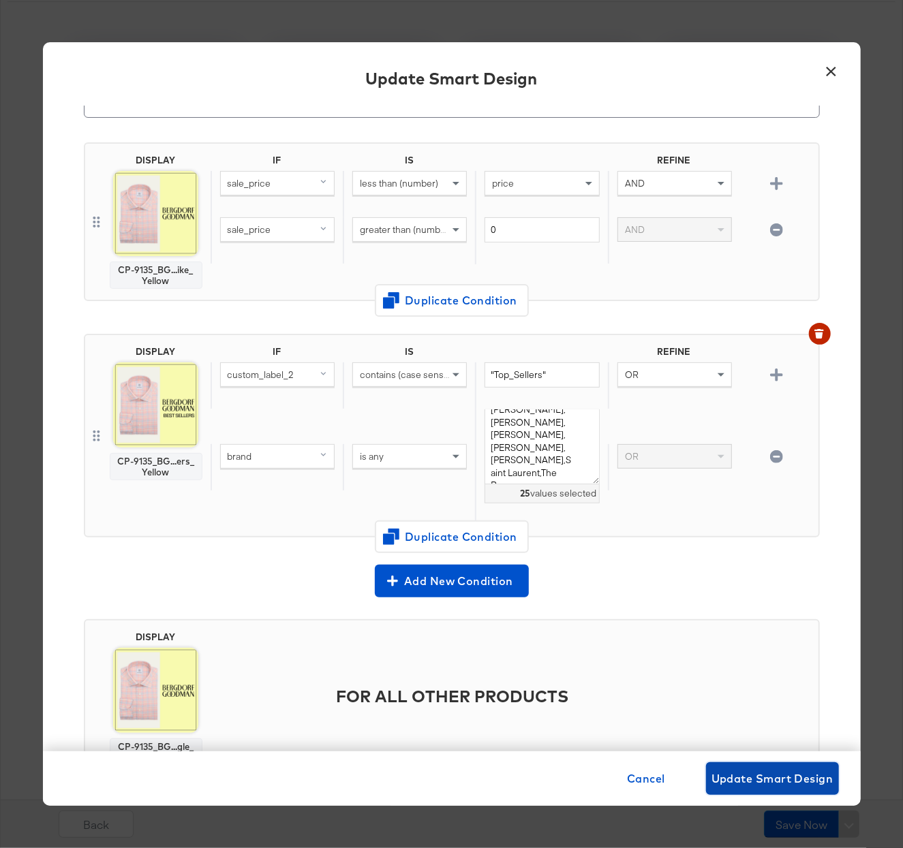
click at [761, 775] on span "Update Smart Design" at bounding box center [772, 778] width 122 height 19
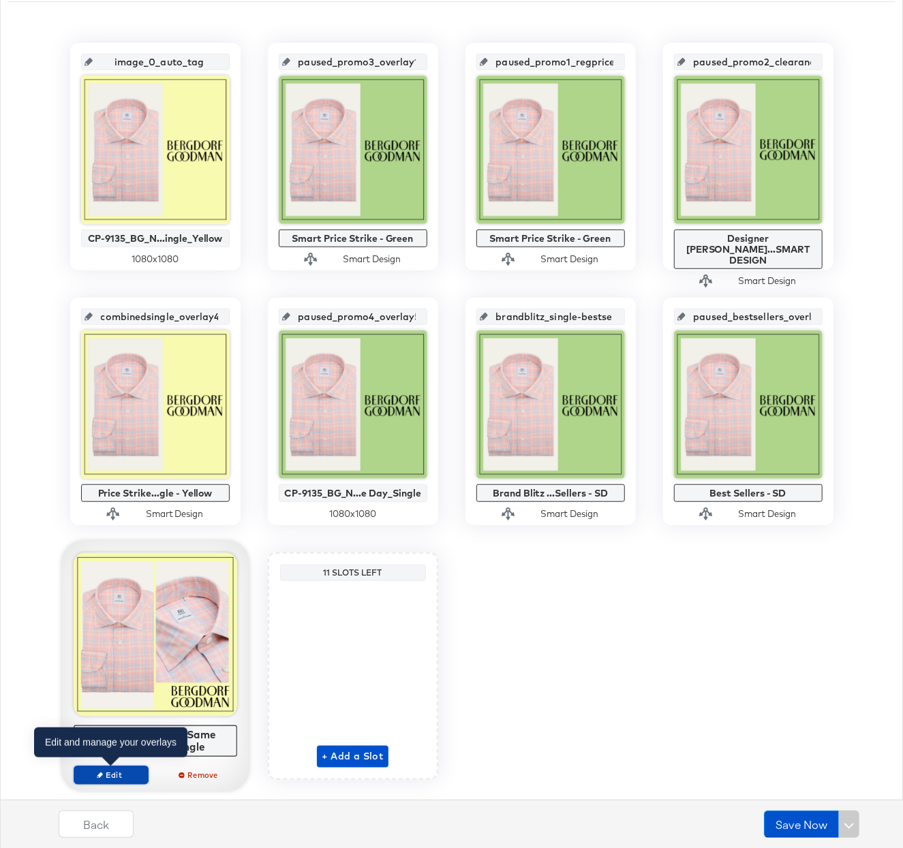
click at [98, 773] on icon "button" at bounding box center [100, 775] width 6 height 6
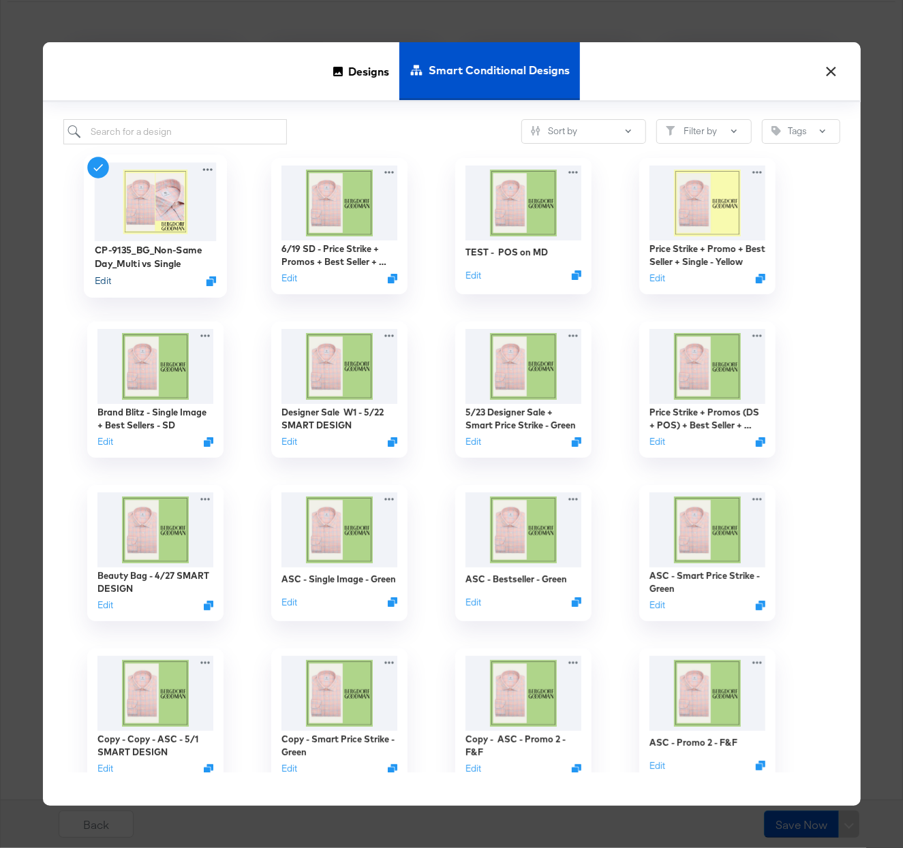
click at [99, 279] on button "Edit" at bounding box center [102, 281] width 16 height 13
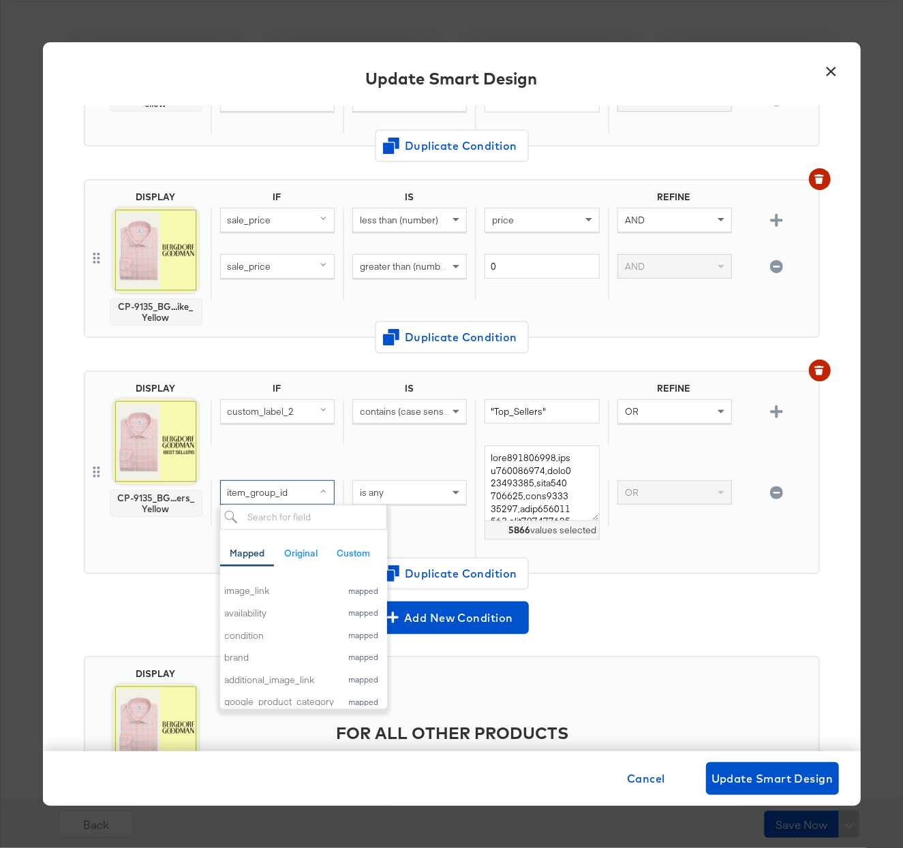
scroll to position [108, 0]
click at [254, 659] on div "brand" at bounding box center [280, 657] width 110 height 13
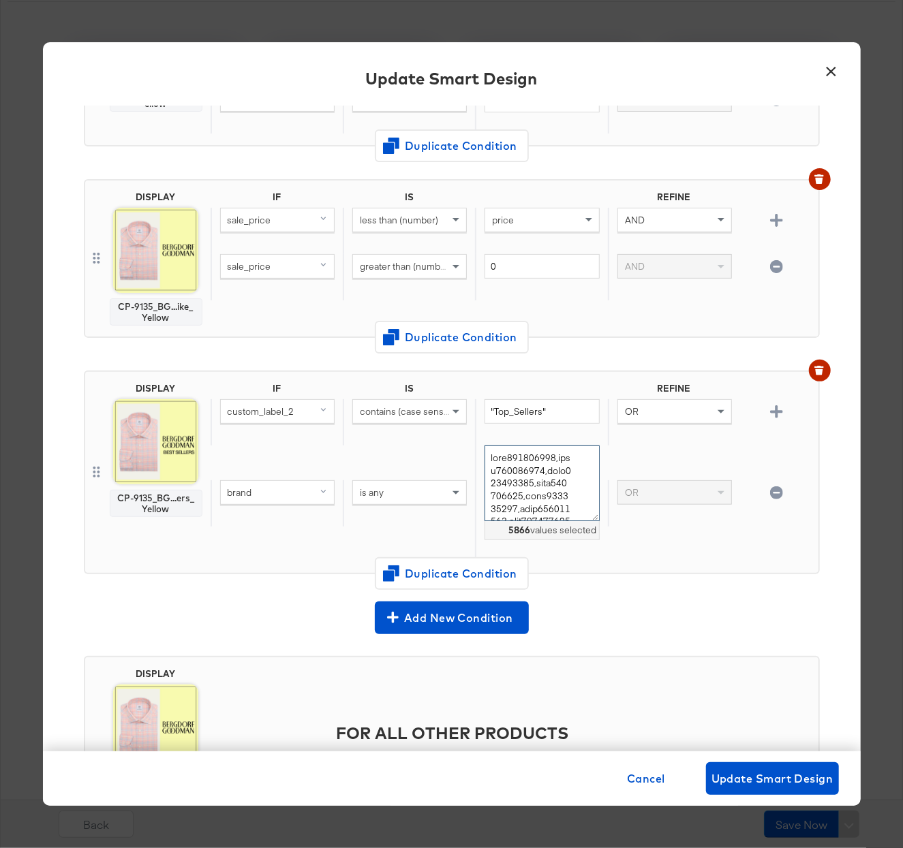
click at [555, 474] on textarea at bounding box center [542, 484] width 114 height 76
click at [555, 472] on textarea at bounding box center [542, 484] width 114 height 76
click at [555, 471] on textarea at bounding box center [542, 484] width 114 height 76
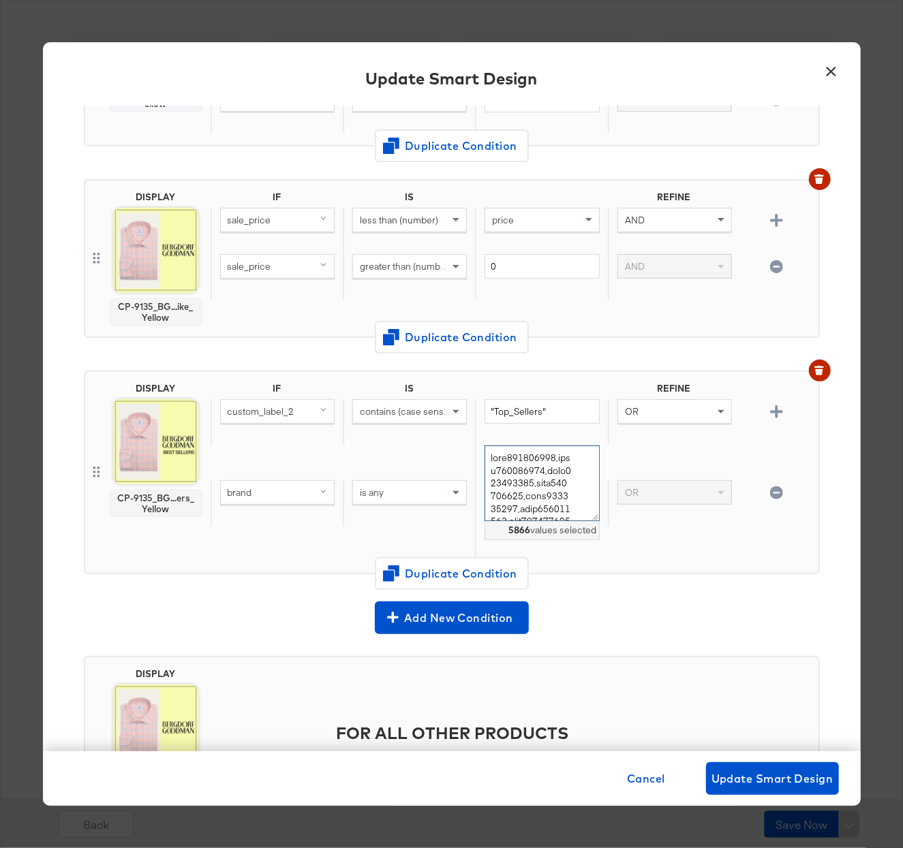
click at [555, 471] on textarea at bounding box center [542, 484] width 114 height 76
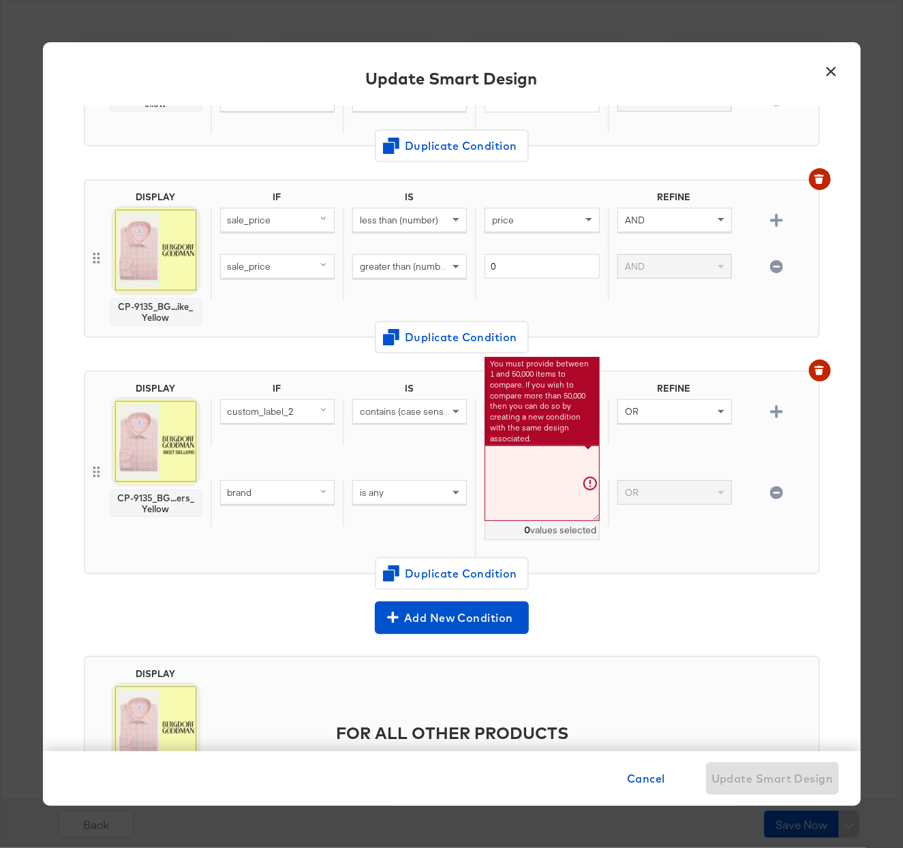
paste textarea "[PERSON_NAME] [PERSON_NAME] Balenciaga Bottega Veneta [PERSON_NAME] [PERSON_NAM…"
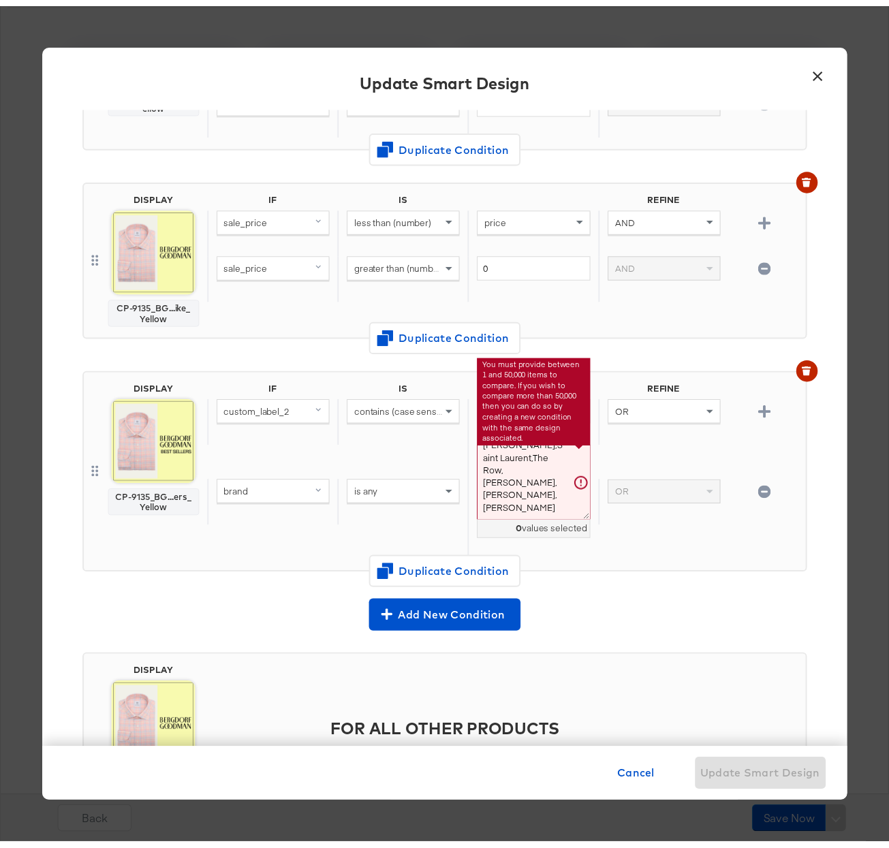
scroll to position [202, 0]
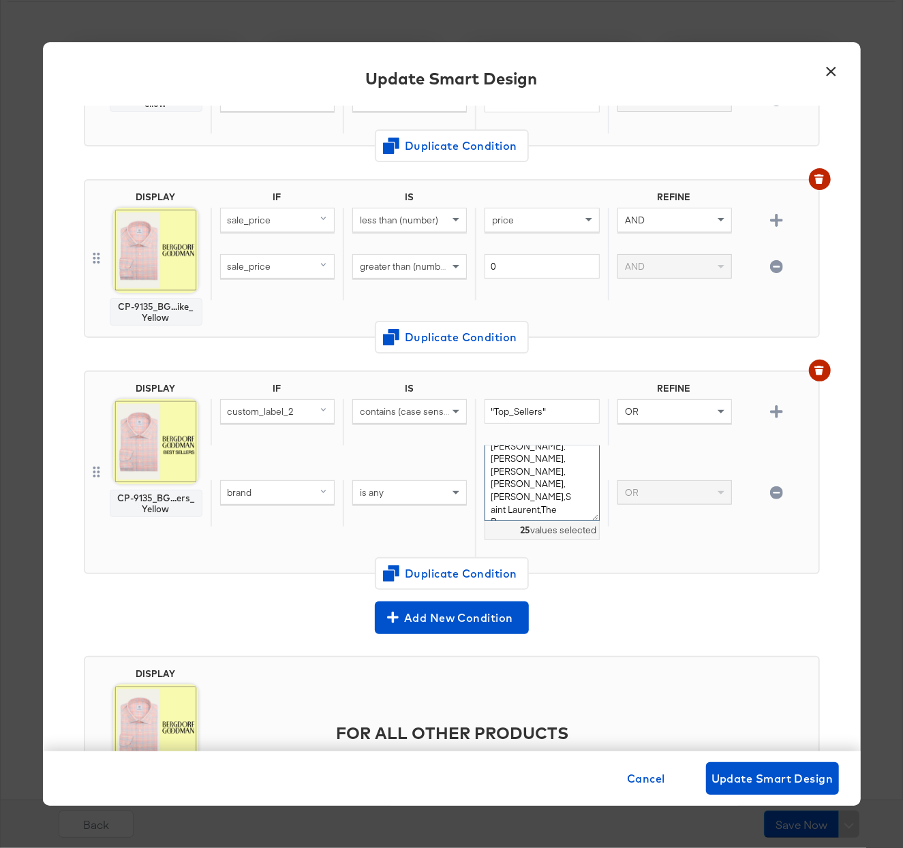
type textarea "[PERSON_NAME],[PERSON_NAME],Balenciaga,Bottega Veneta,[PERSON_NAME],[PERSON_NAM…"
click at [776, 767] on button "Update Smart Design" at bounding box center [772, 779] width 133 height 33
